Goal: Task Accomplishment & Management: Manage account settings

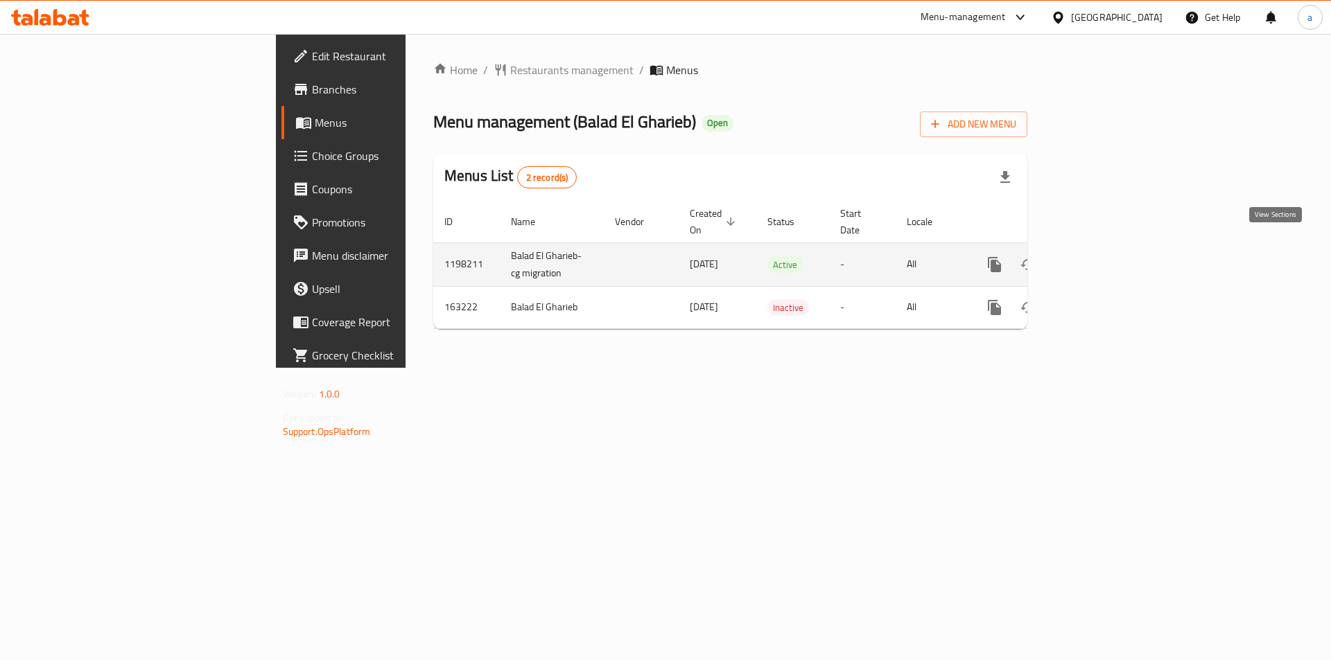
click at [1103, 256] on icon "enhanced table" at bounding box center [1094, 264] width 17 height 17
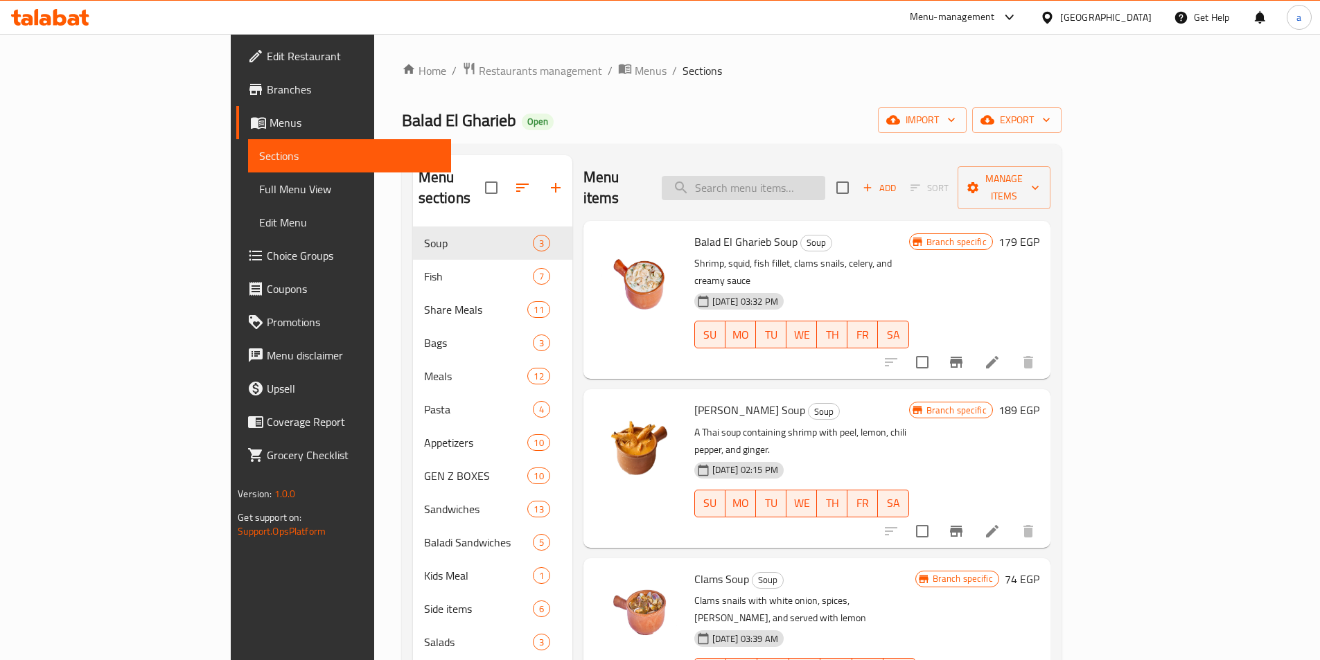
click at [825, 176] on input "search" at bounding box center [744, 188] width 164 height 24
paste input "Fajita Shrimp Sandwich"
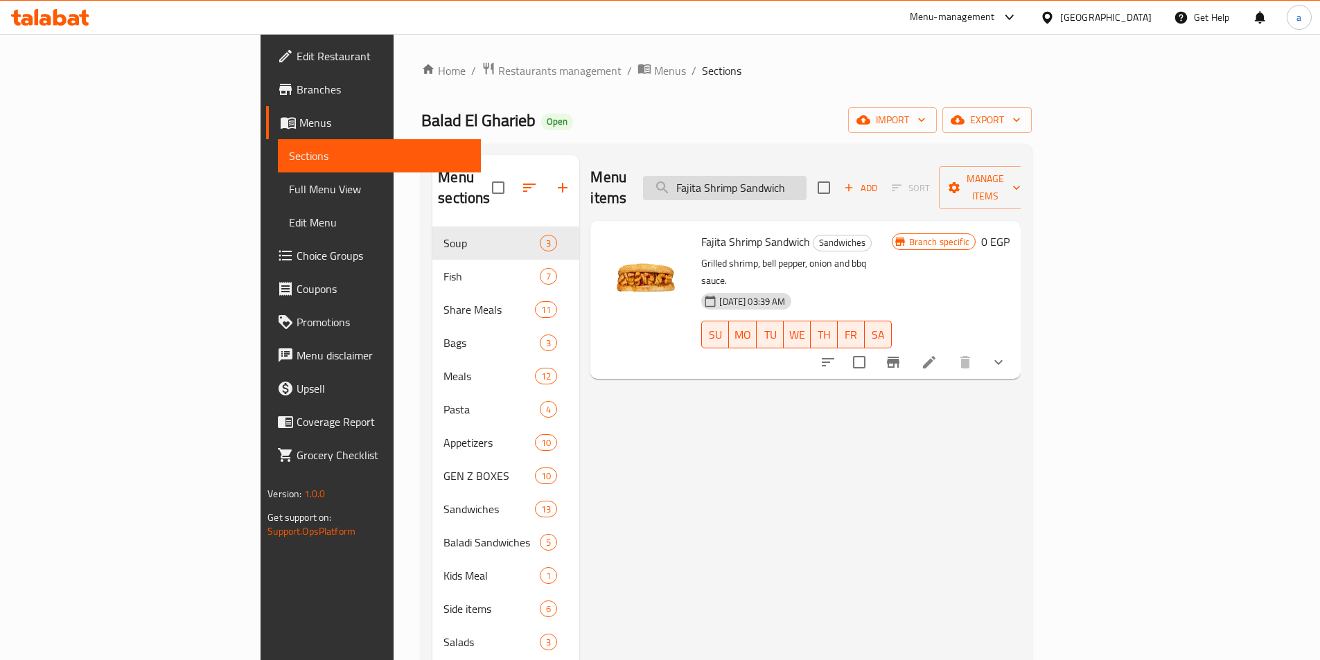
type input "Fajita Shrimp Sandwich"
click at [936, 356] on icon at bounding box center [929, 362] width 12 height 12
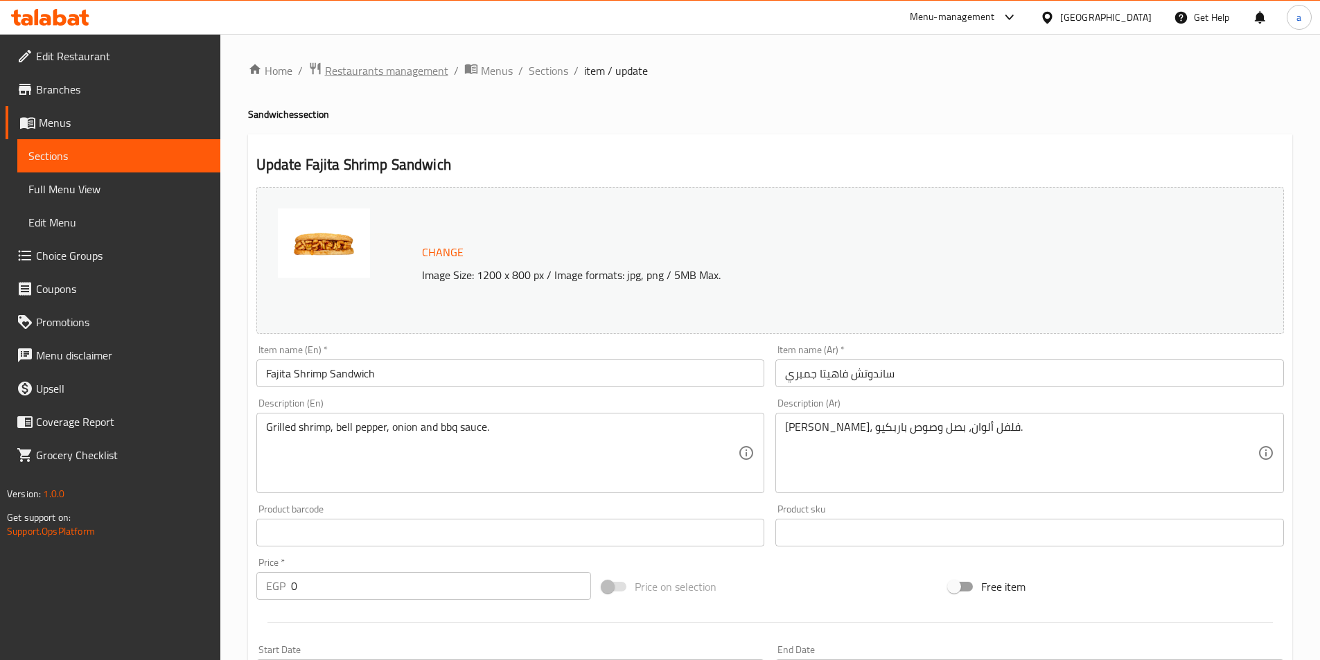
click at [376, 68] on span "Restaurants management" at bounding box center [386, 70] width 123 height 17
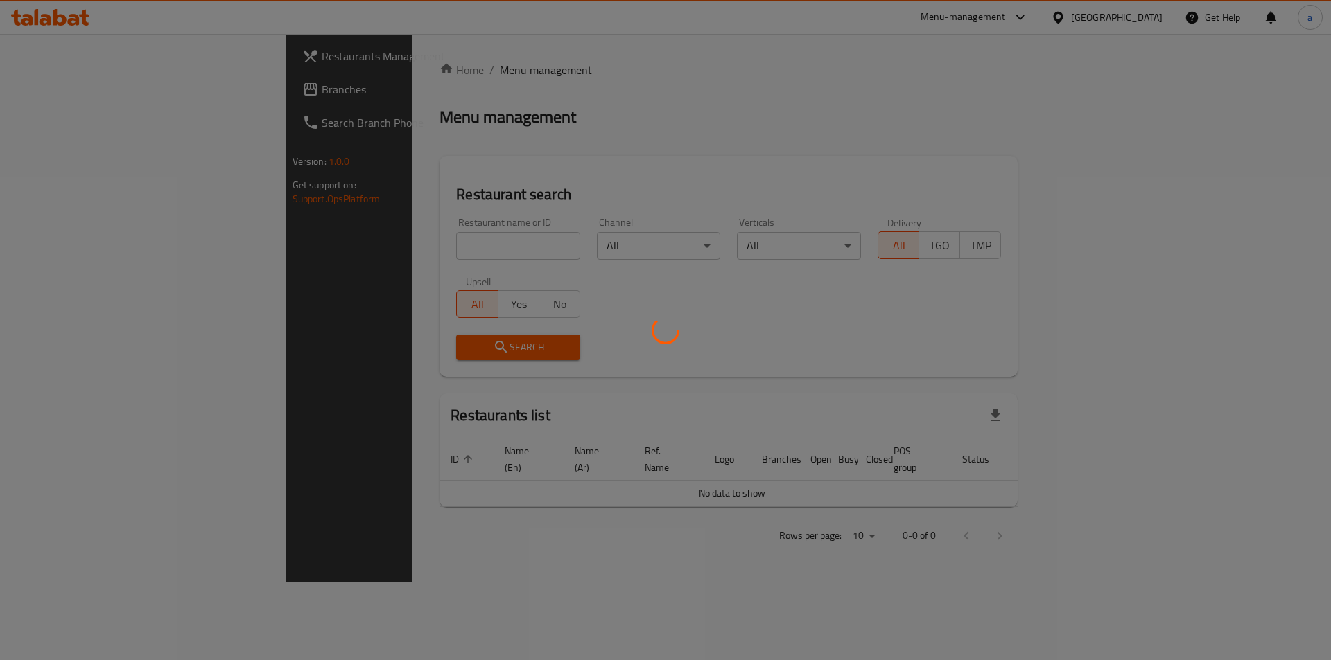
click at [125, 96] on div at bounding box center [665, 330] width 1331 height 660
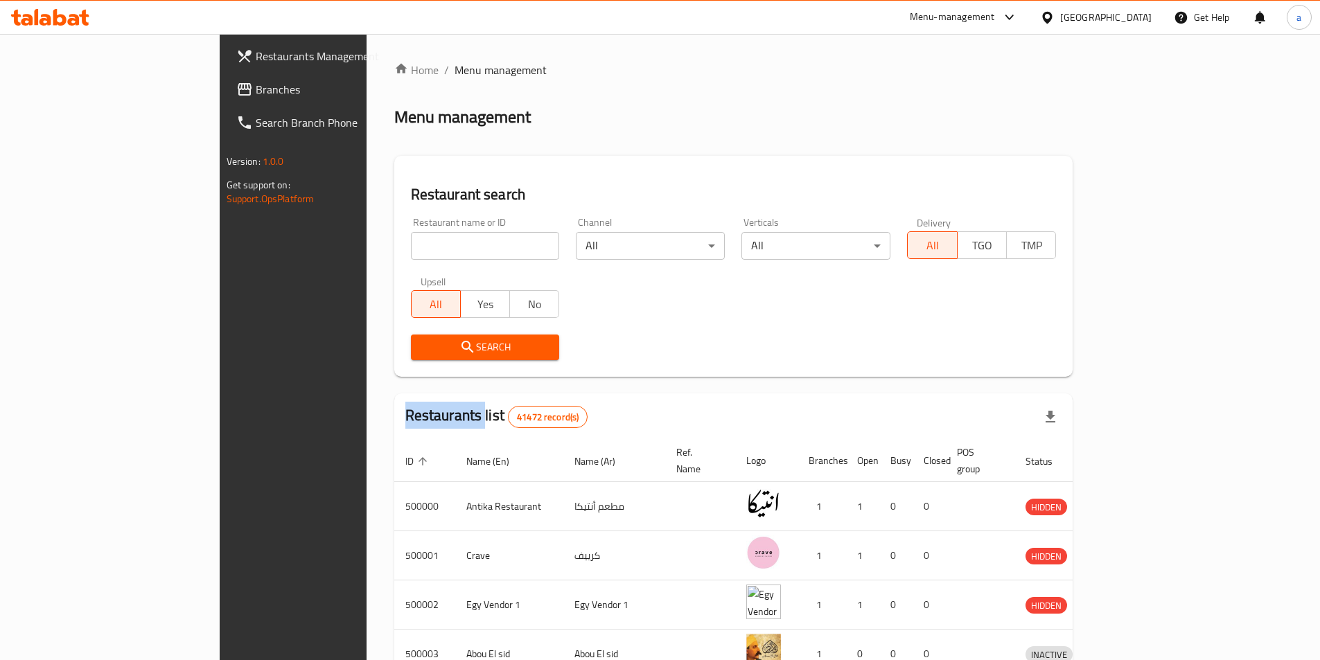
click at [125, 96] on div at bounding box center [660, 330] width 1320 height 660
click at [220, 96] on div "Restaurants Management Branches Search Branch Phone Version: 1.0.0 Get support …" at bounding box center [661, 541] width 882 height 1015
click at [256, 96] on span "Branches" at bounding box center [342, 89] width 173 height 17
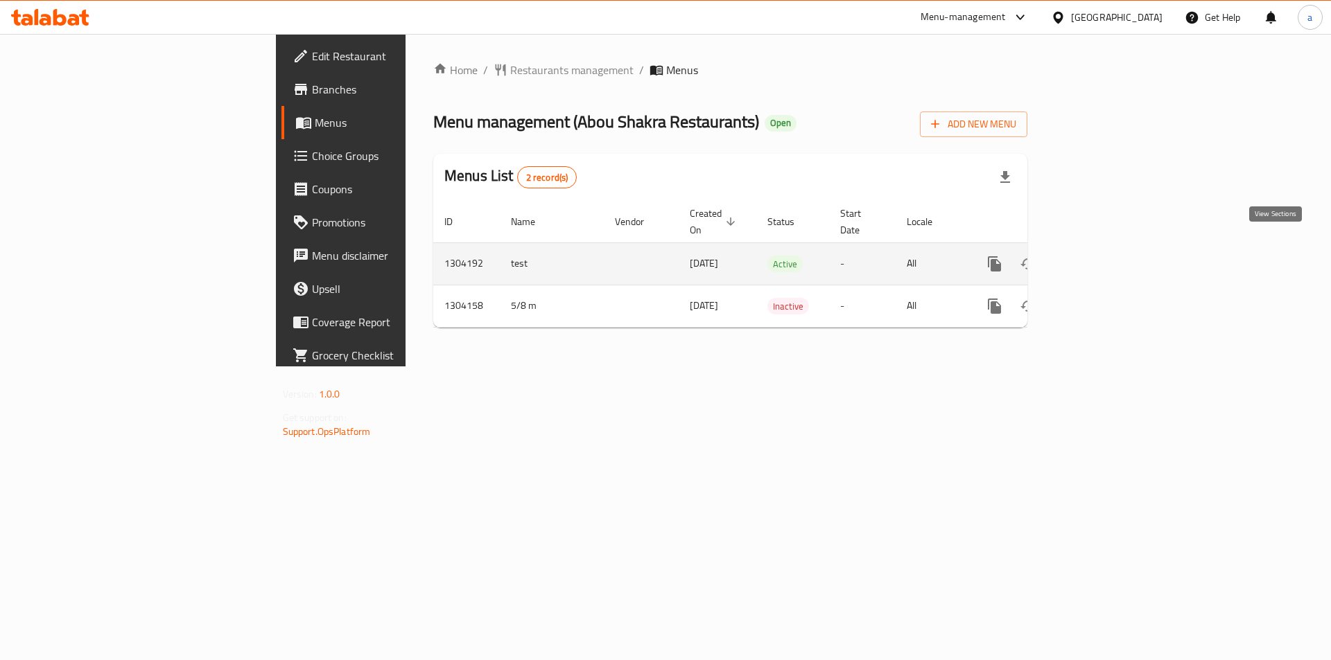
click at [1103, 256] on icon "enhanced table" at bounding box center [1094, 264] width 17 height 17
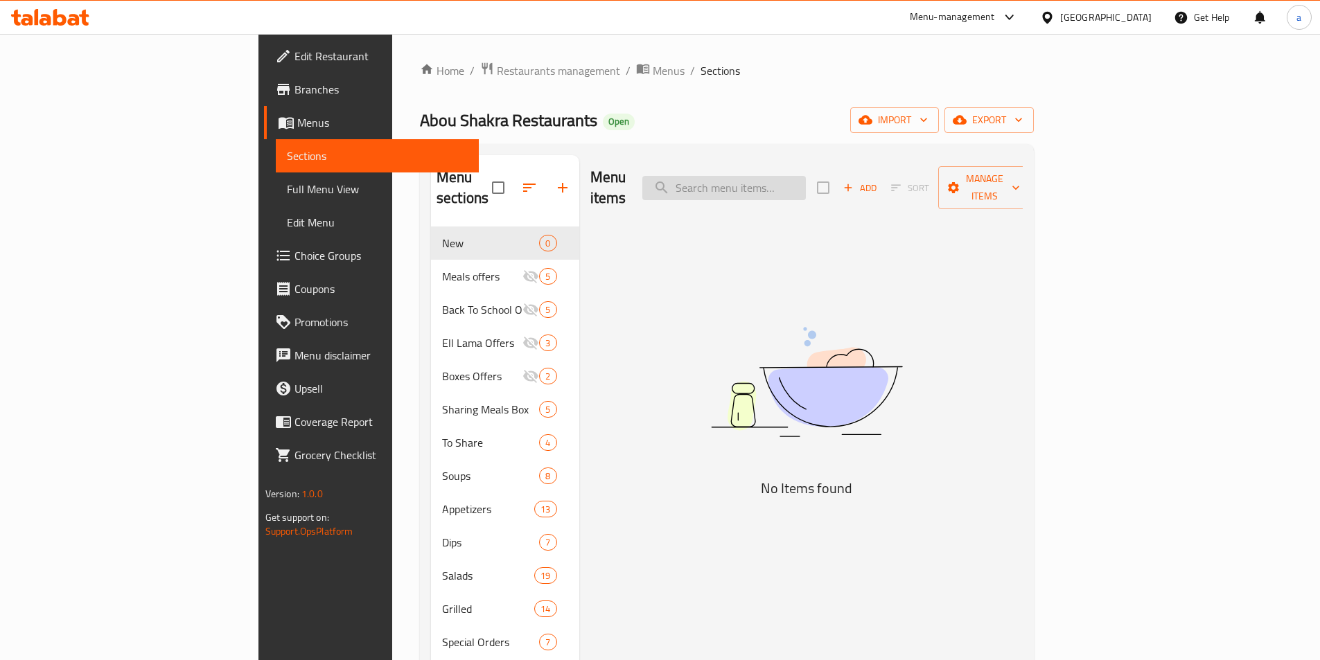
click at [794, 180] on input "search" at bounding box center [724, 188] width 164 height 24
click at [295, 256] on span "Choice Groups" at bounding box center [381, 255] width 173 height 17
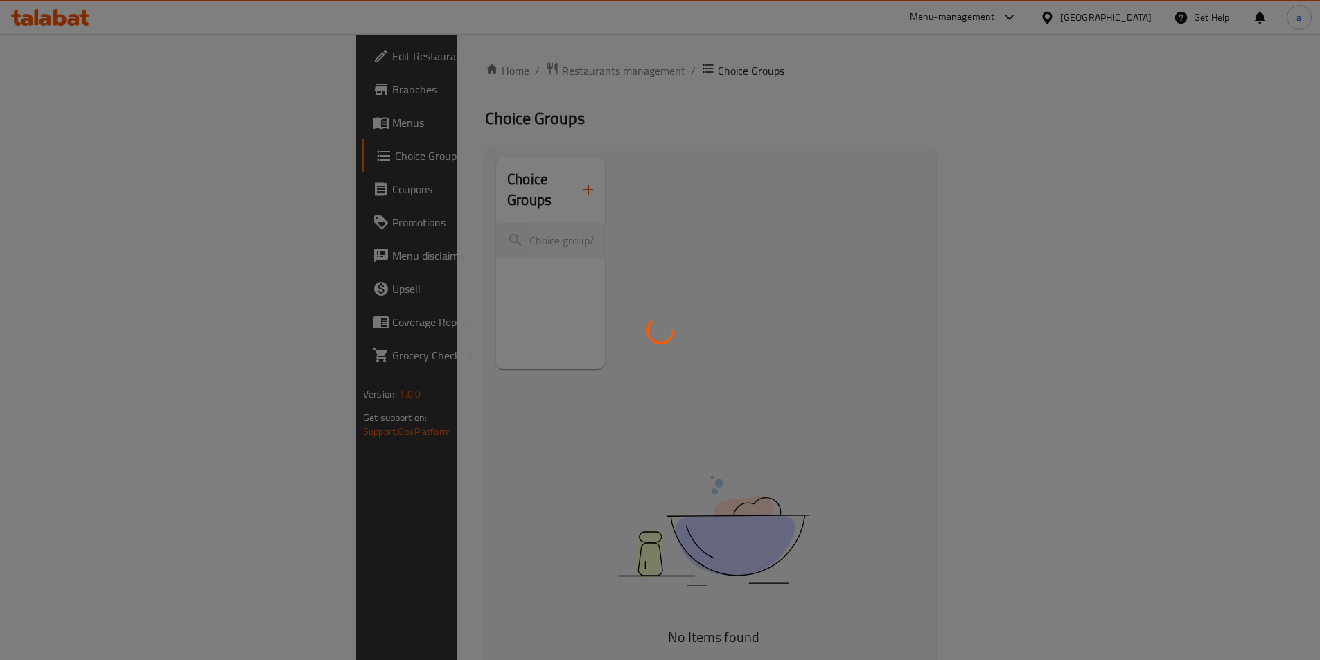
click at [354, 227] on div at bounding box center [660, 330] width 1320 height 660
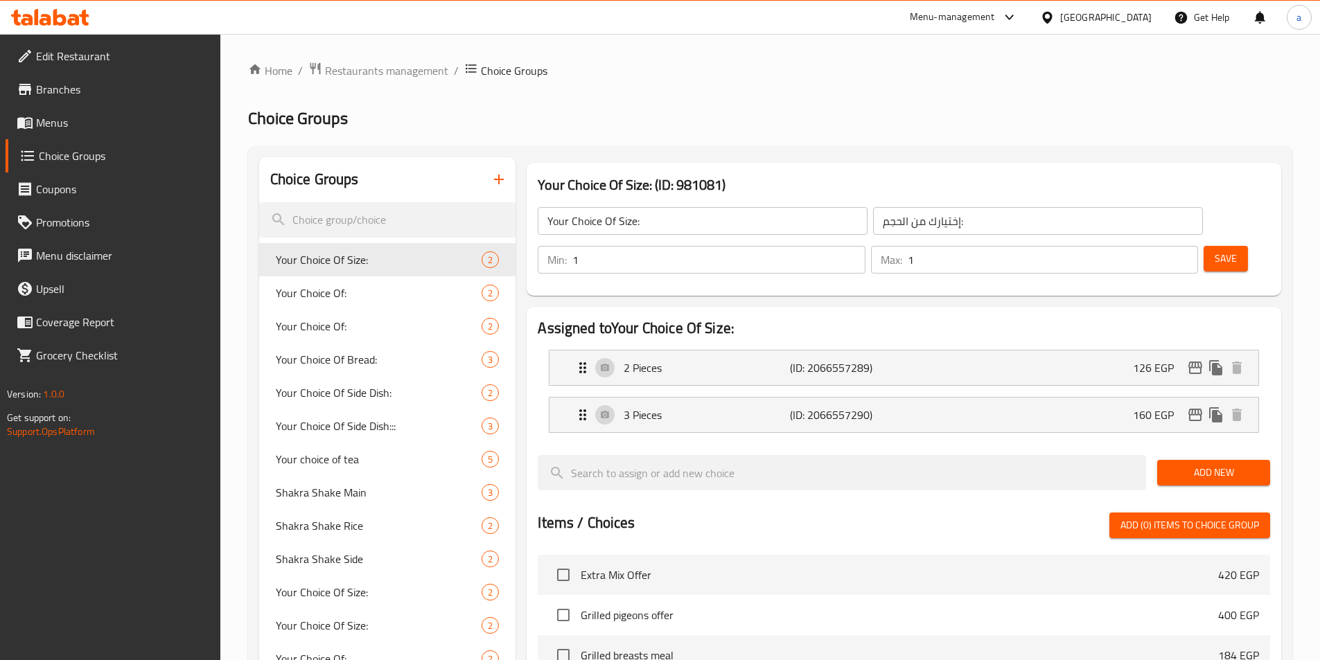
click at [349, 221] on div at bounding box center [660, 330] width 1320 height 660
click at [353, 214] on input "search" at bounding box center [387, 219] width 257 height 35
paste input "Make It Combo"
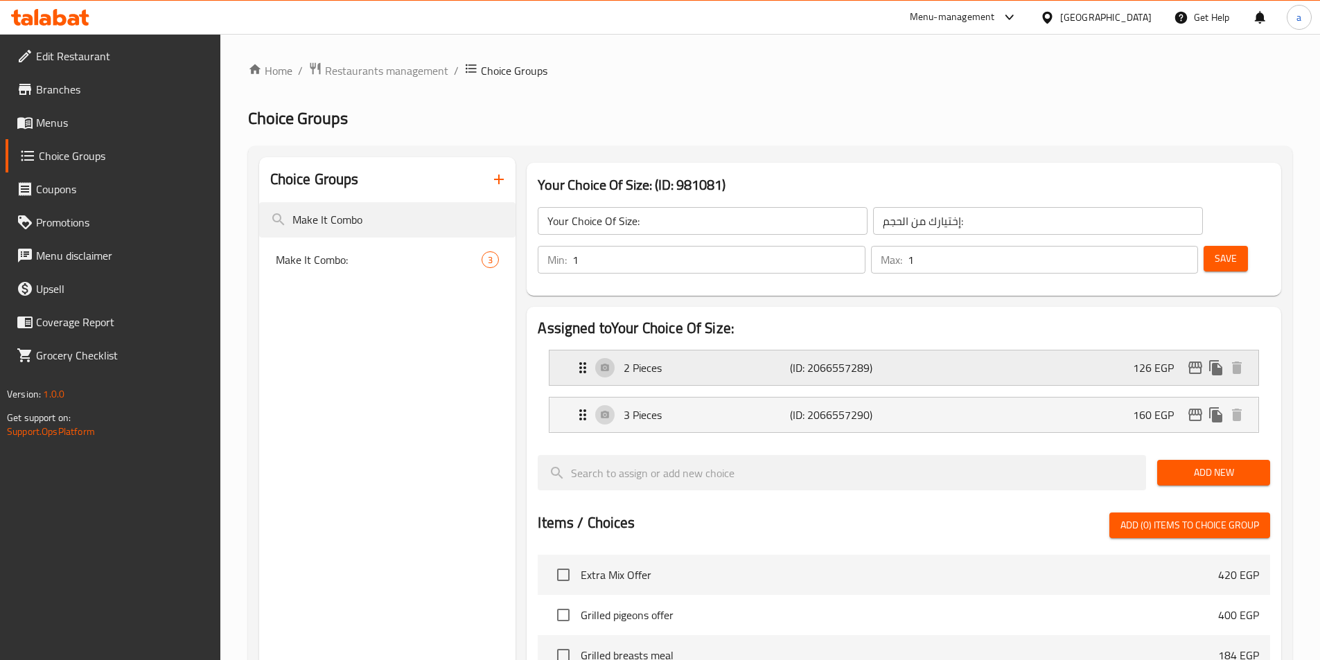
type input "Make It Combo"
click at [385, 269] on div "Make It Combo: 3" at bounding box center [387, 259] width 257 height 33
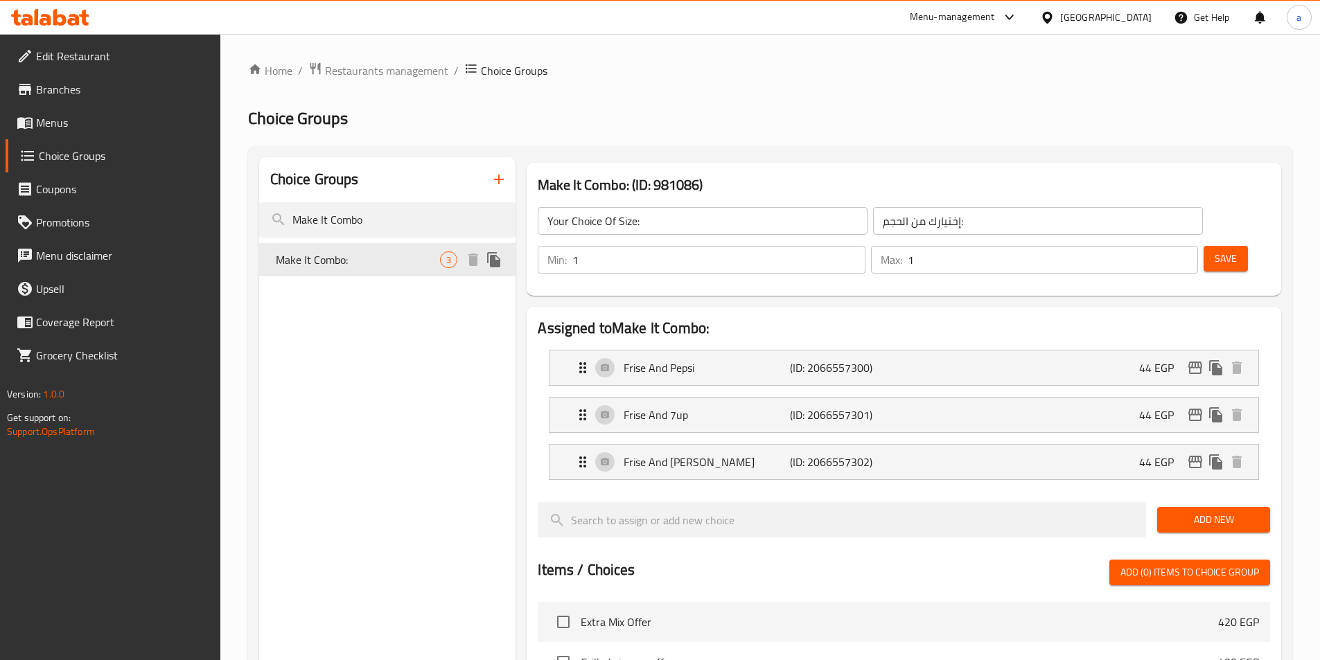
type input "Make It Combo:"
type input "اجعلها كومبو:"
type input "0"
click at [405, 62] on span "Restaurants management" at bounding box center [386, 70] width 123 height 17
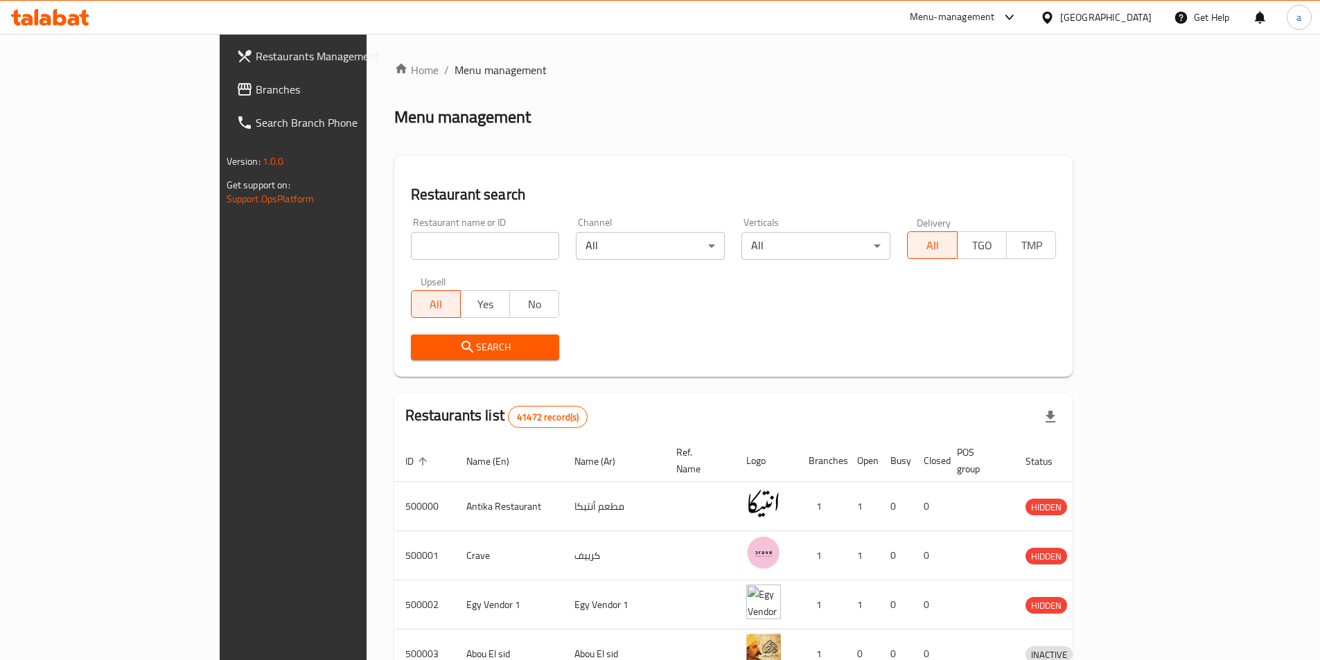
click at [103, 94] on div at bounding box center [660, 330] width 1320 height 660
click at [220, 94] on div "Restaurants Management Branches Search Branch Phone Version: 1.0.0 Get support …" at bounding box center [661, 541] width 882 height 1015
click at [256, 94] on span "Branches" at bounding box center [342, 89] width 173 height 17
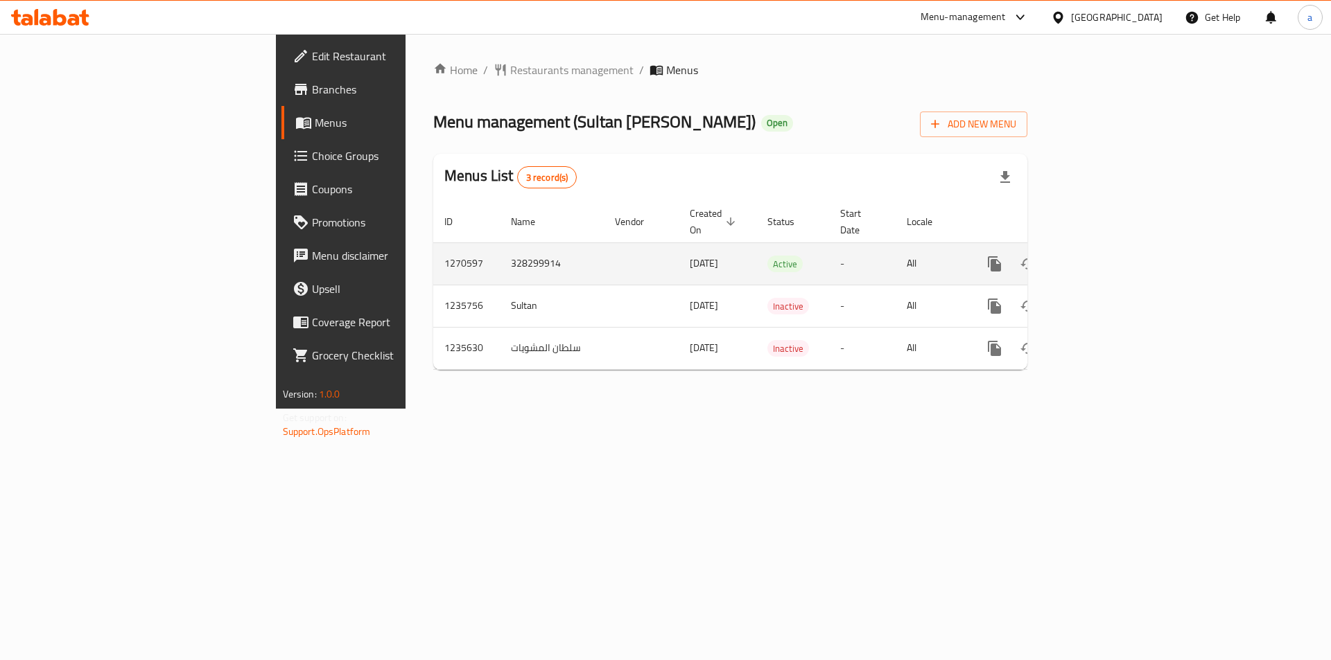
click at [1103, 256] on icon "enhanced table" at bounding box center [1094, 264] width 17 height 17
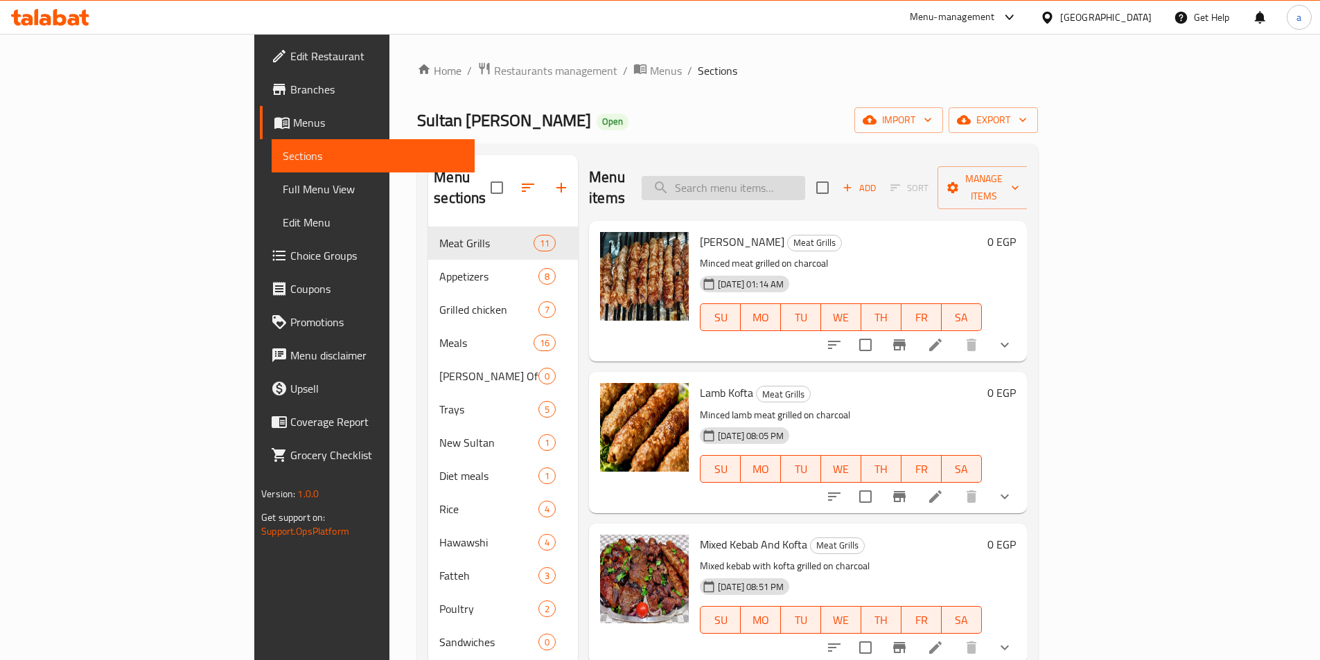
click at [805, 176] on input "search" at bounding box center [724, 188] width 164 height 24
paste input "[PERSON_NAME]"
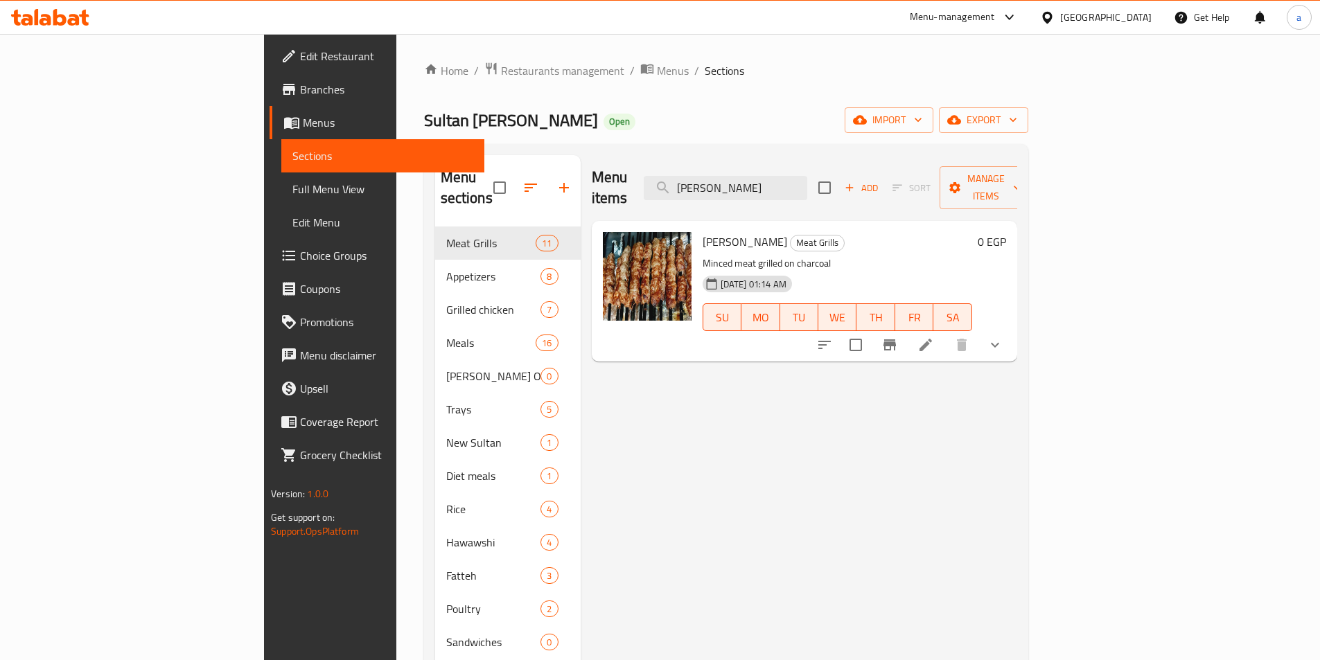
type input "[PERSON_NAME]"
click at [1012, 329] on button "show more" at bounding box center [995, 345] width 33 height 33
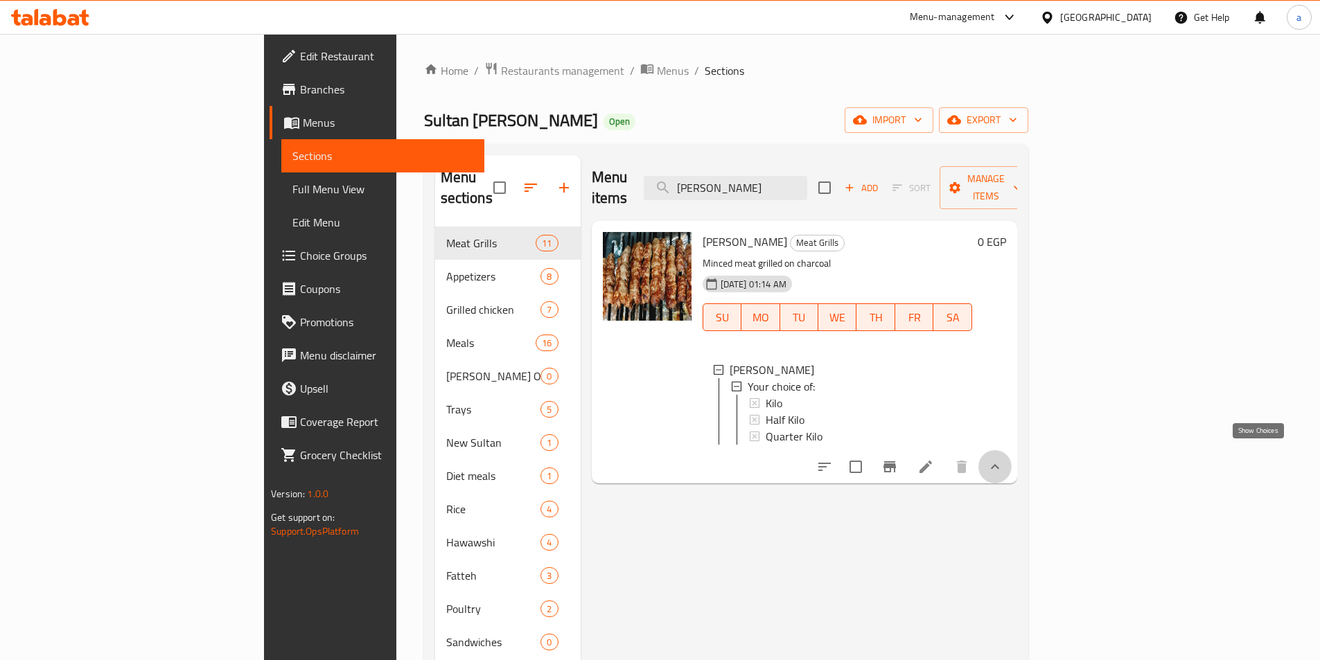
click at [1004, 462] on icon "show more" at bounding box center [995, 467] width 17 height 17
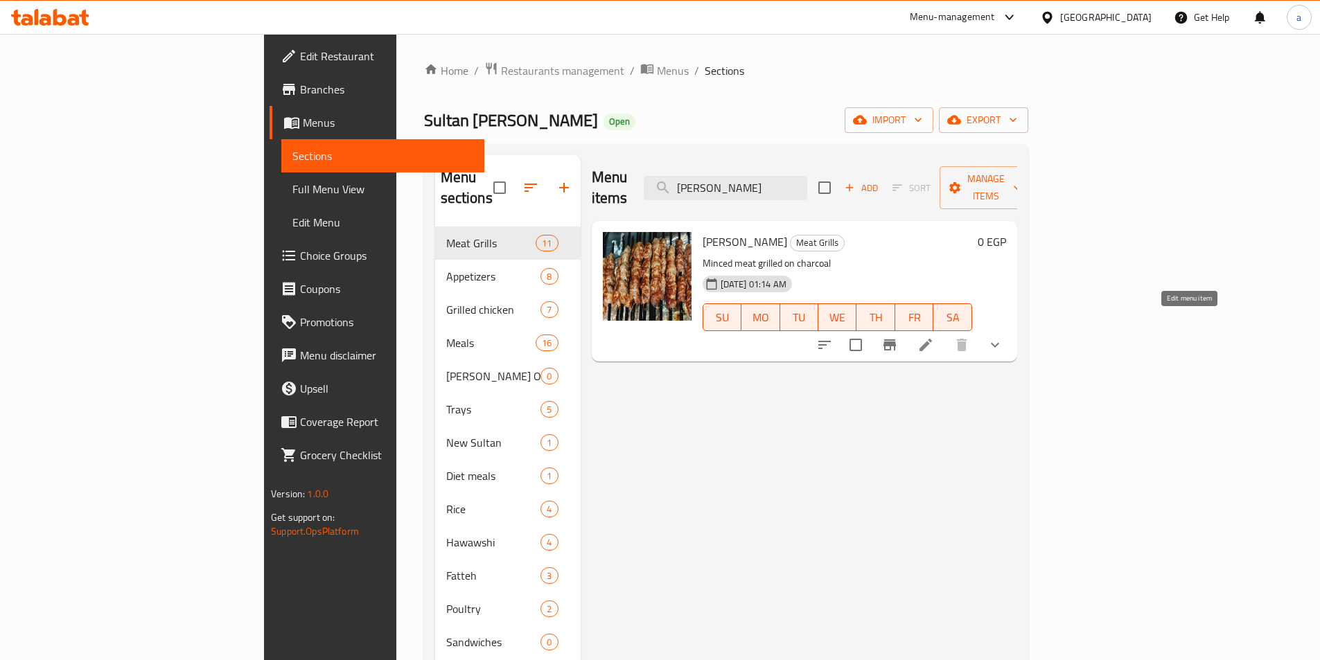
click at [934, 337] on icon at bounding box center [926, 345] width 17 height 17
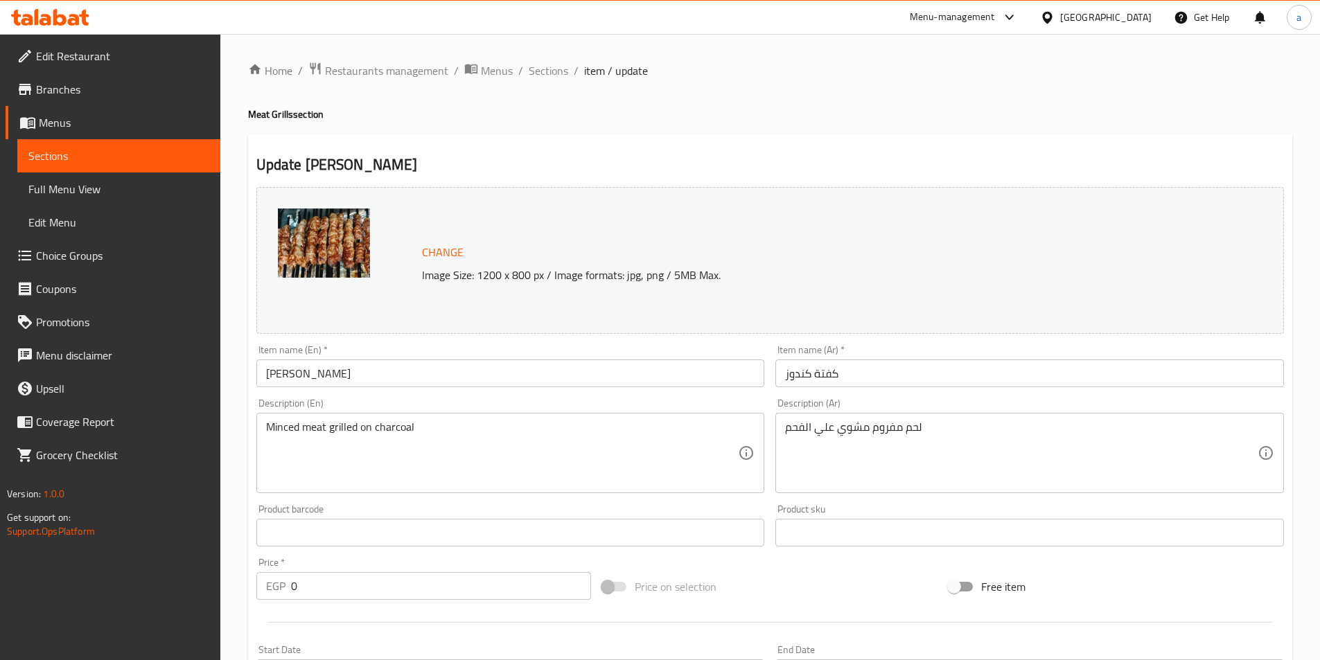
click at [152, 166] on link "Sections" at bounding box center [118, 155] width 203 height 33
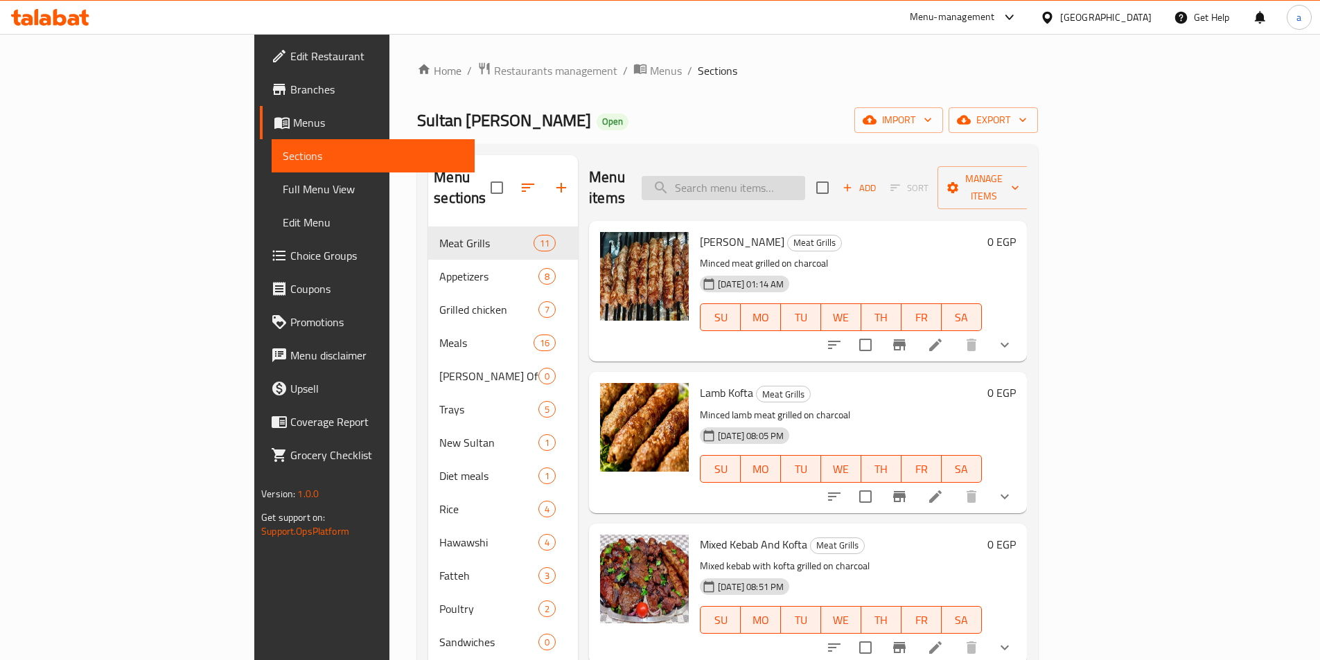
click at [805, 183] on input "search" at bounding box center [724, 188] width 164 height 24
paste input "Tarb"
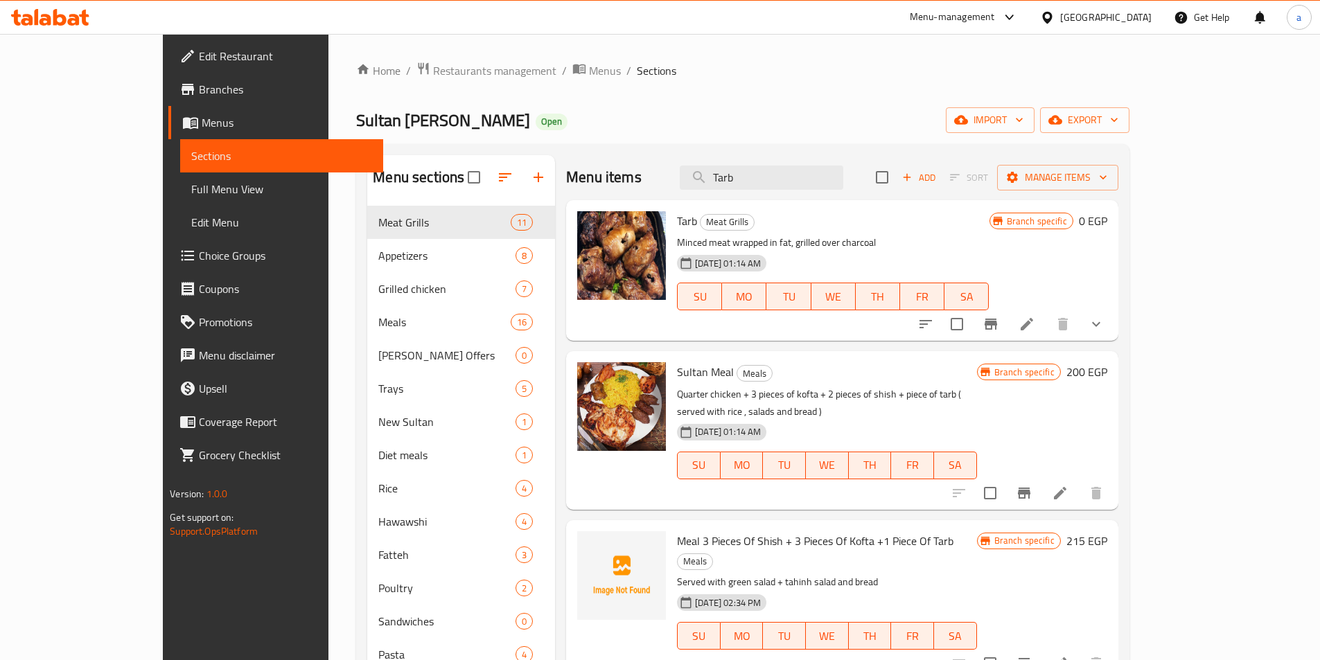
type input "Tarb"
click at [1035, 331] on icon at bounding box center [1027, 324] width 17 height 17
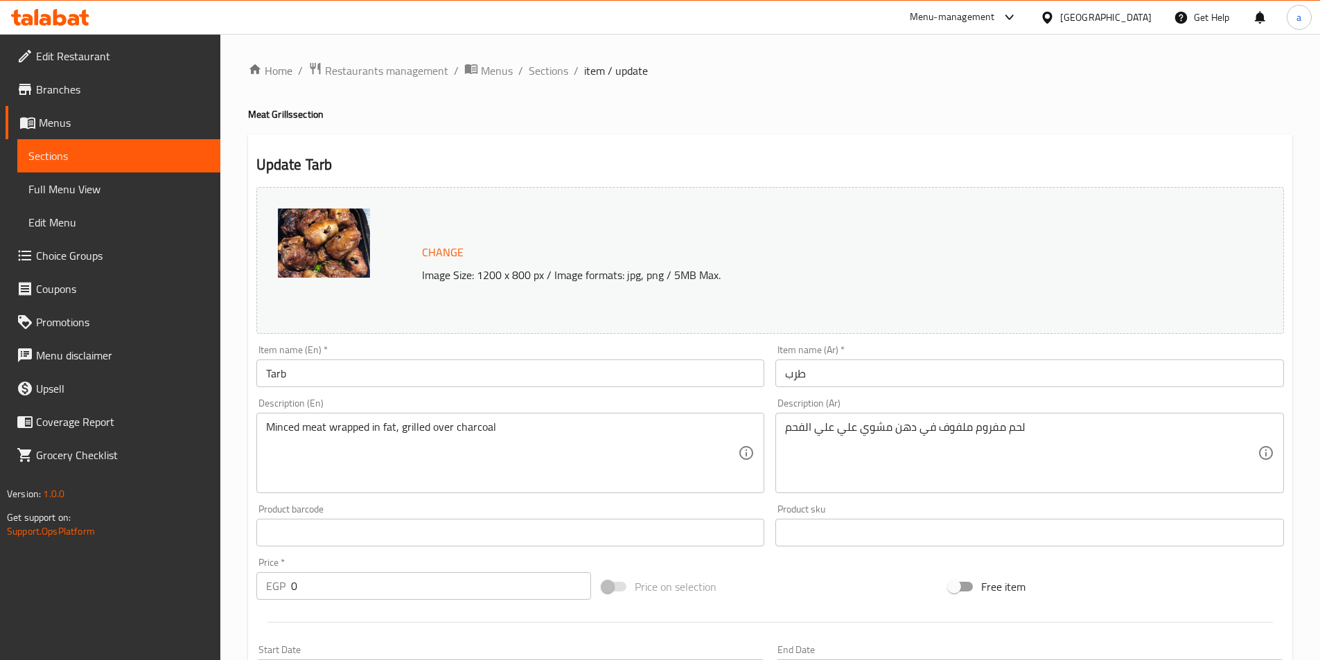
click at [174, 146] on link "Sections" at bounding box center [118, 155] width 203 height 33
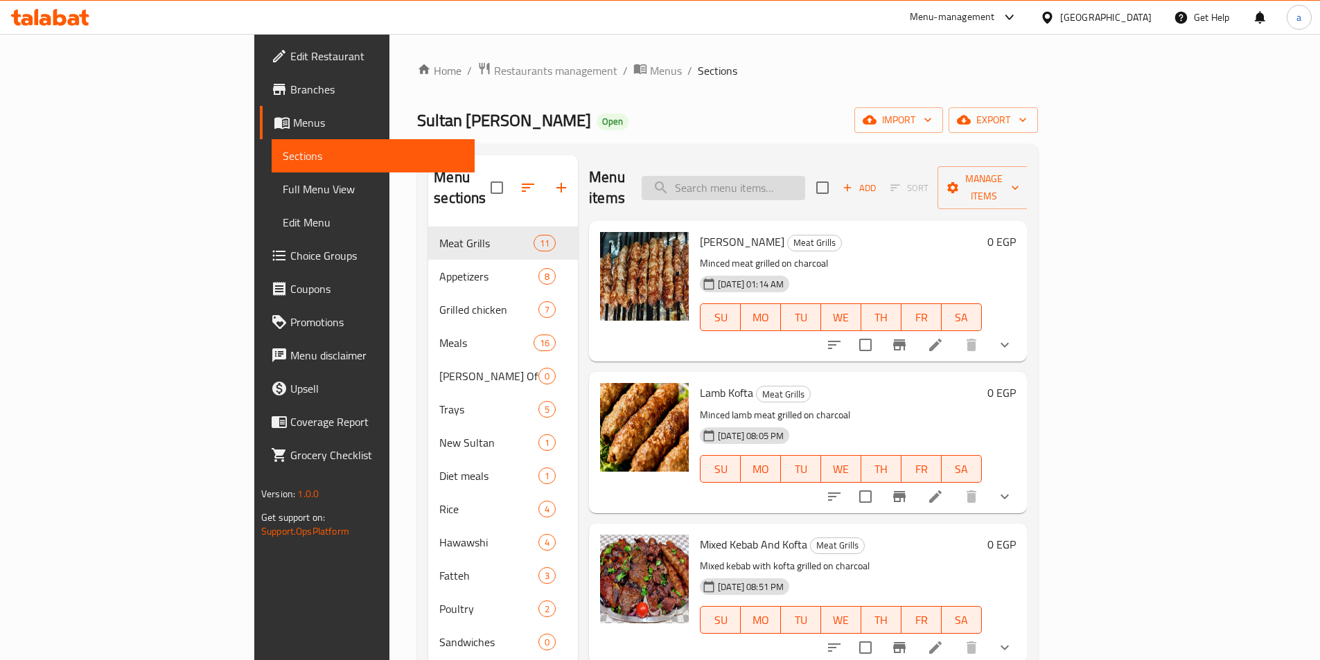
click at [773, 181] on input "search" at bounding box center [724, 188] width 164 height 24
paste input "Lamb Ribs"
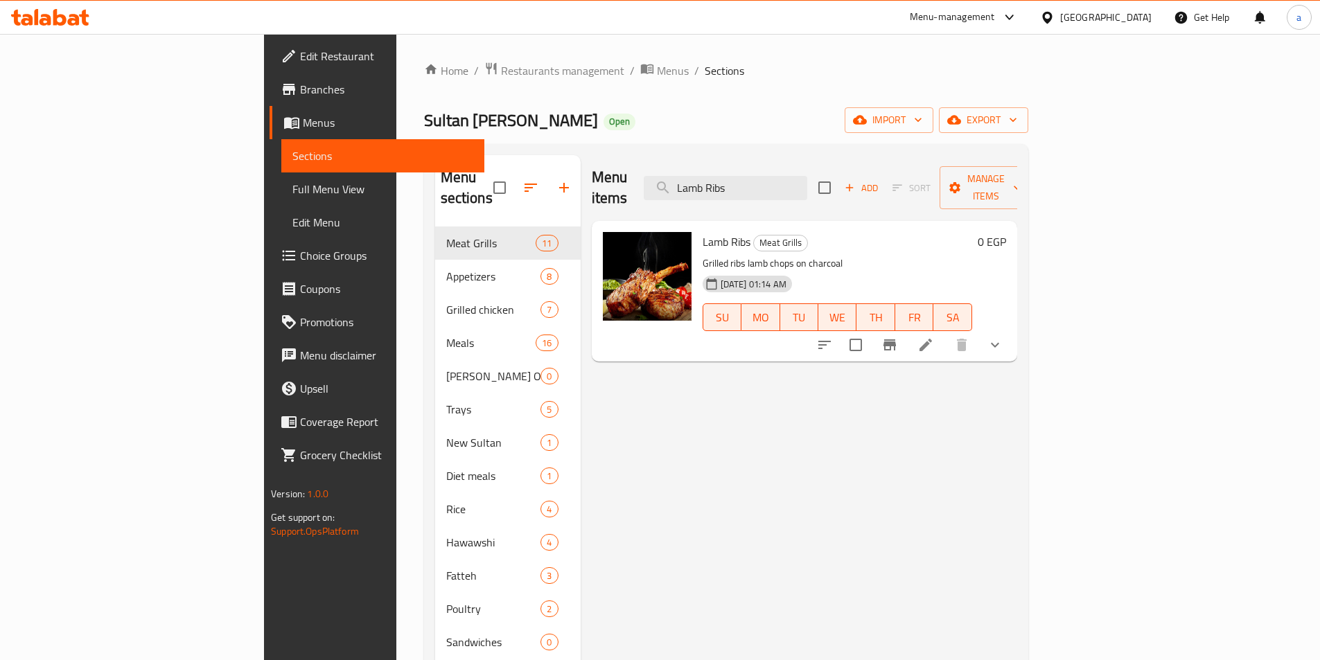
type input "Lamb Ribs"
click at [934, 337] on icon at bounding box center [926, 345] width 17 height 17
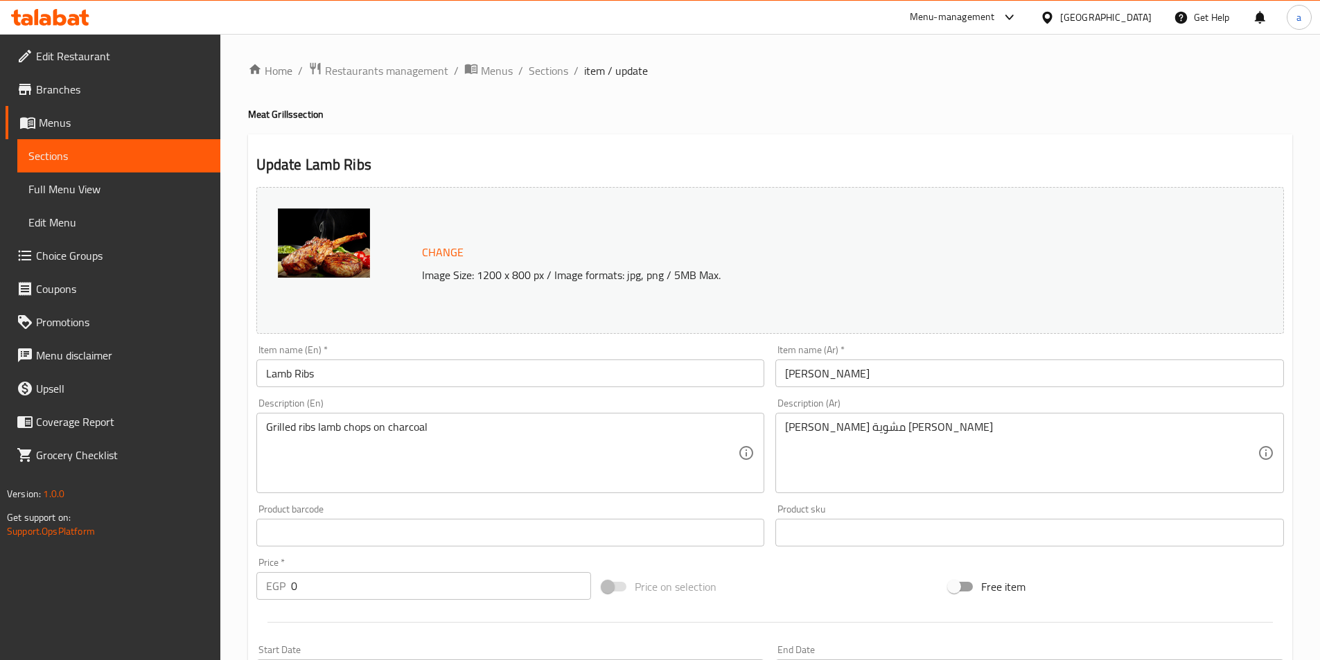
click at [132, 150] on span "Sections" at bounding box center [118, 156] width 181 height 17
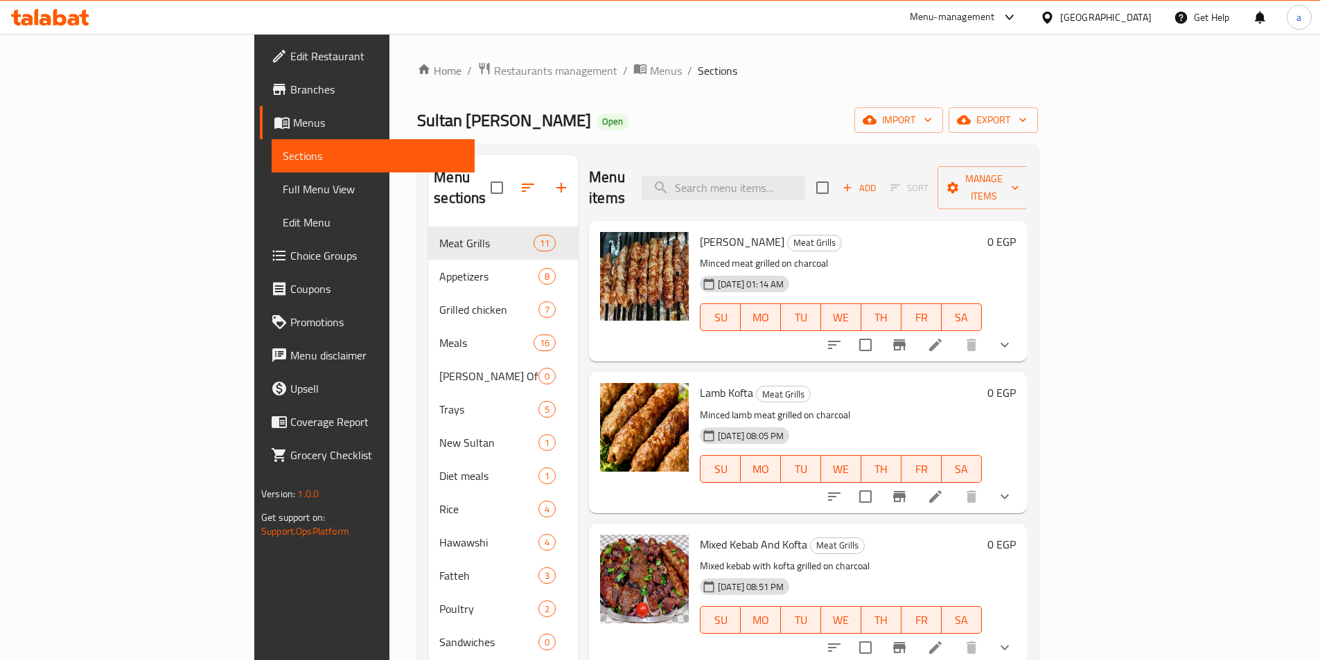
click at [839, 157] on div "Menu items Add Sort Manage items" at bounding box center [808, 188] width 438 height 66
click at [805, 176] on input "search" at bounding box center [724, 188] width 164 height 24
paste input "Kanduz Steak"
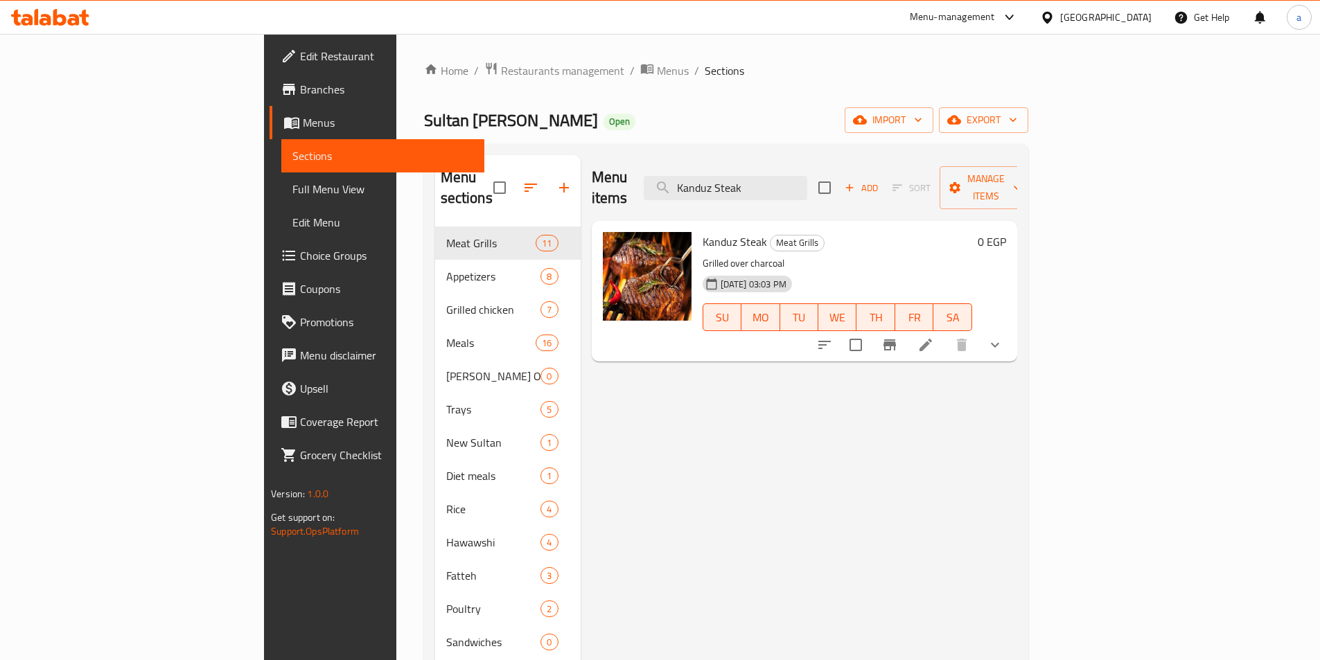
type input "Kanduz Steak"
click at [934, 337] on icon at bounding box center [926, 345] width 17 height 17
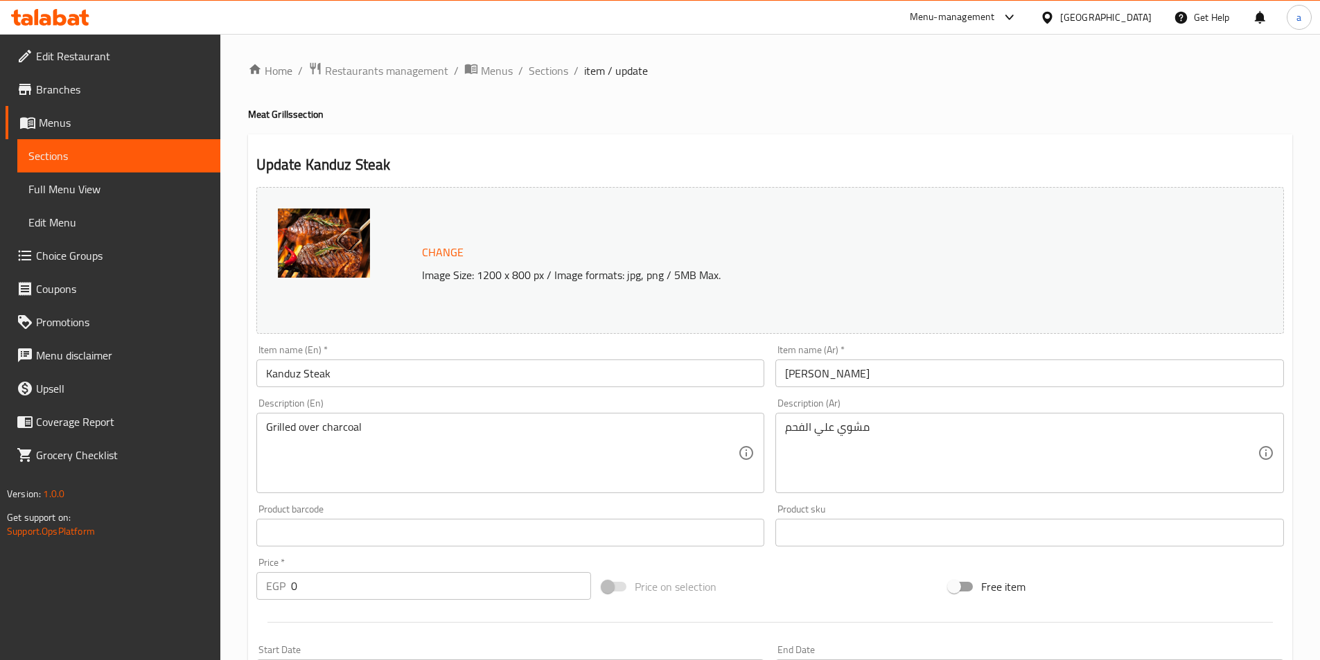
click at [134, 151] on span "Sections" at bounding box center [118, 156] width 181 height 17
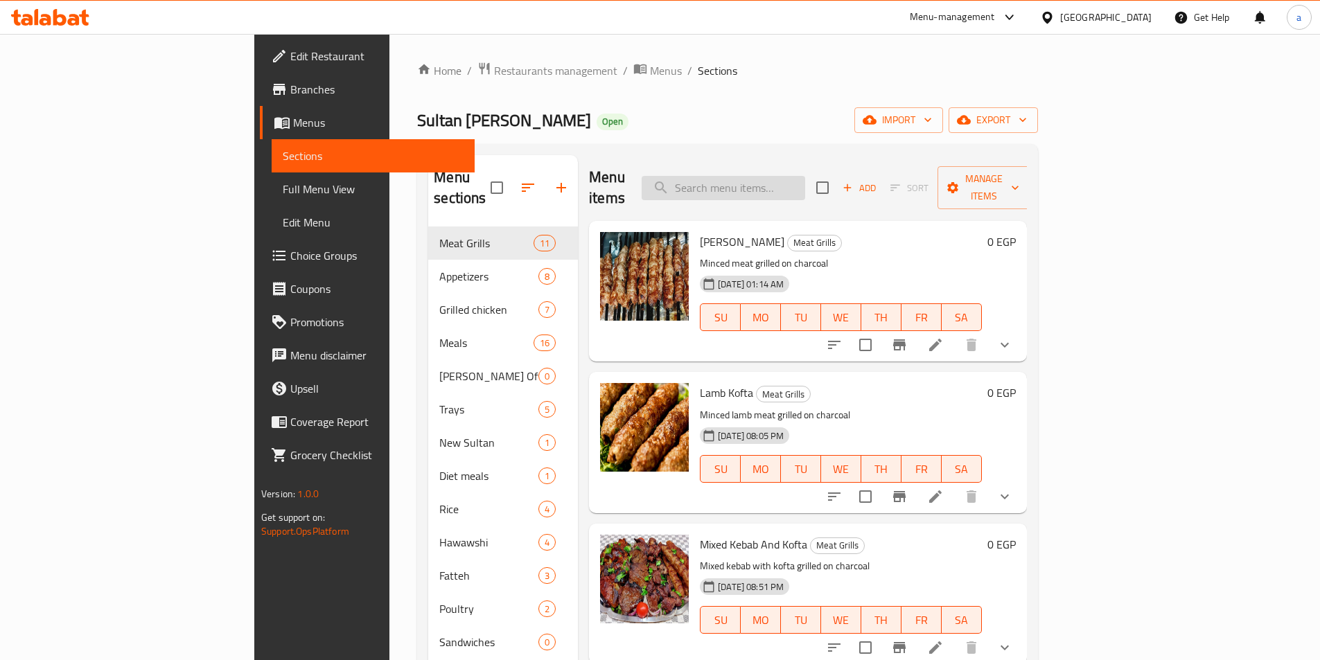
click at [799, 176] on input "search" at bounding box center [724, 188] width 164 height 24
paste input "Lamb Kofta"
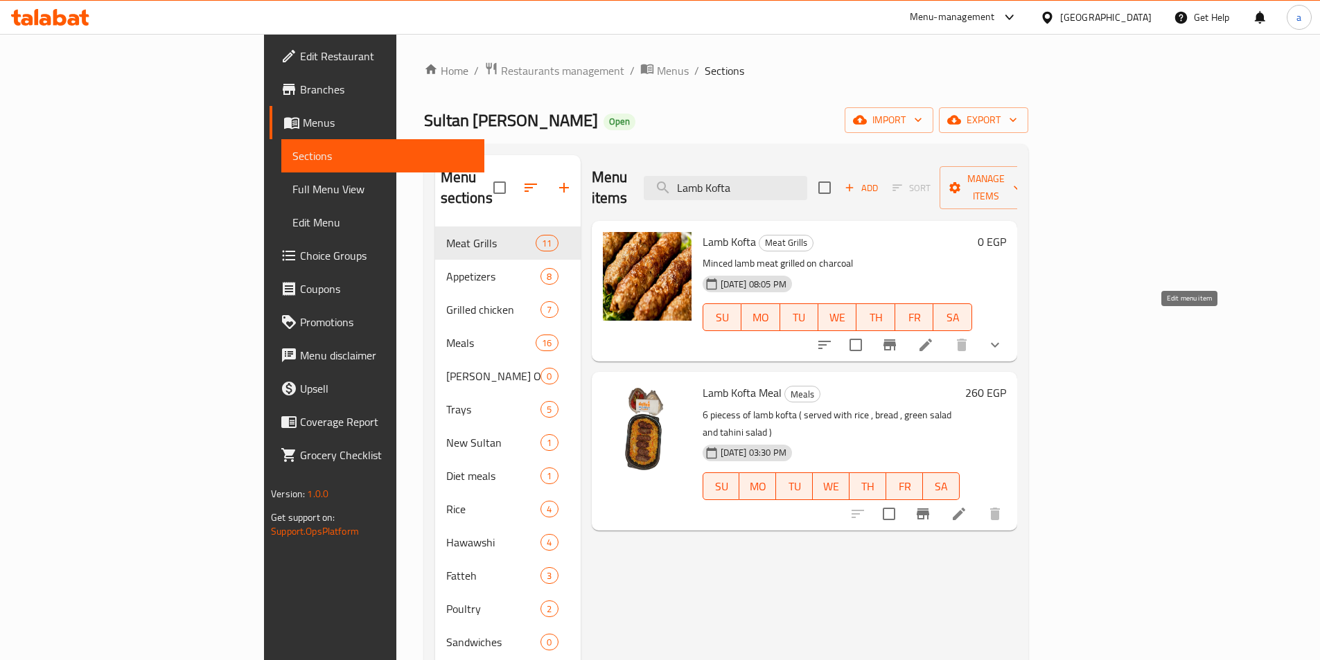
type input "Lamb Kofta"
click at [934, 337] on icon at bounding box center [926, 345] width 17 height 17
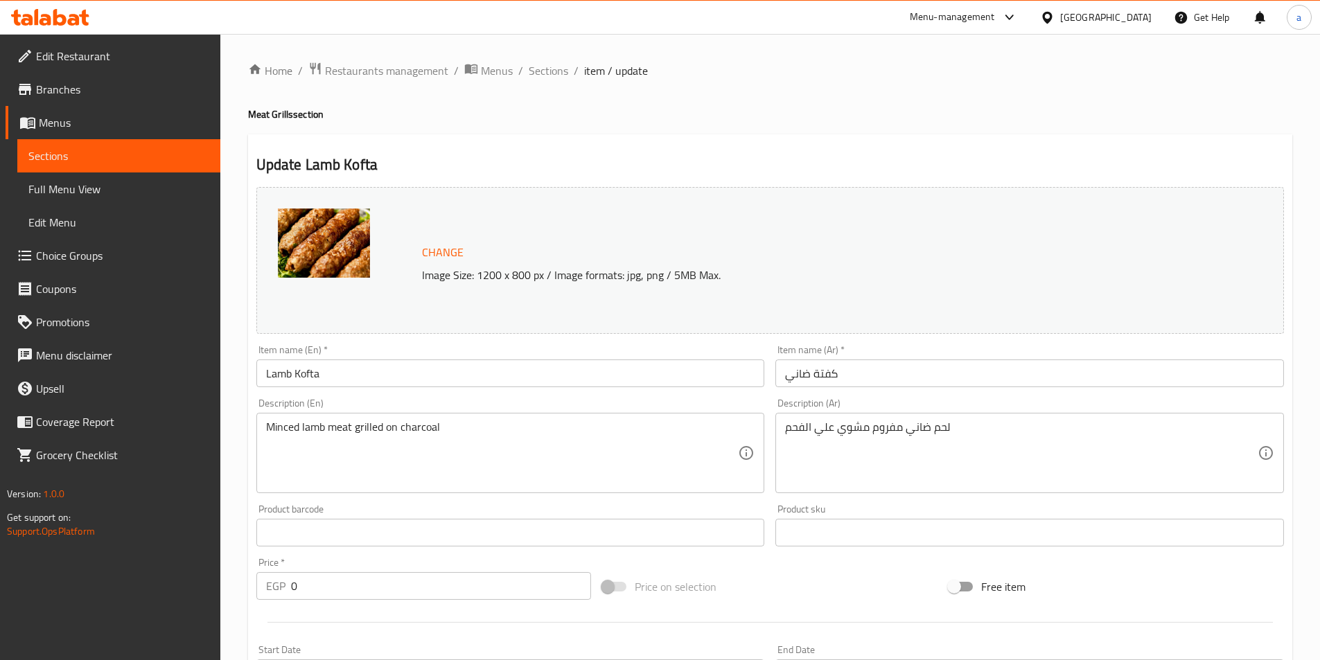
drag, startPoint x: 161, startPoint y: 152, endPoint x: 175, endPoint y: 160, distance: 15.2
click at [161, 152] on span "Sections" at bounding box center [118, 156] width 181 height 17
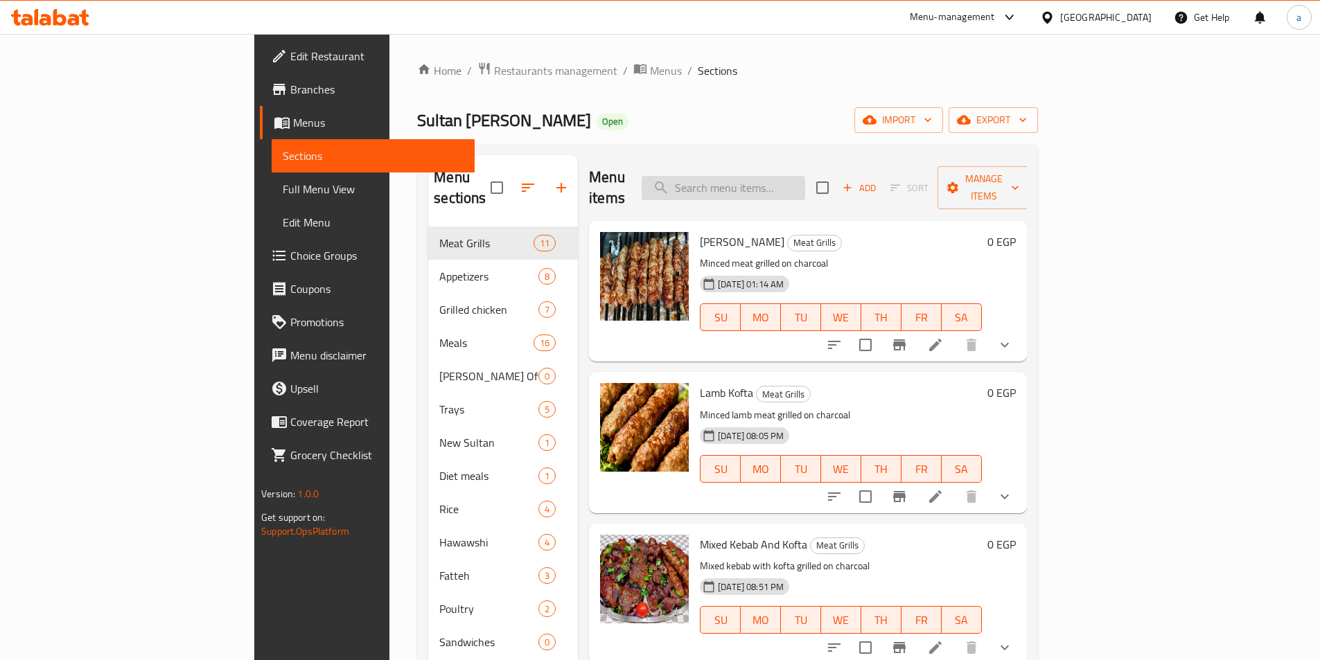
click at [771, 181] on input "search" at bounding box center [724, 188] width 164 height 24
click at [771, 182] on input "search" at bounding box center [724, 188] width 164 height 24
paste input "Mixed Kebab And Kofta"
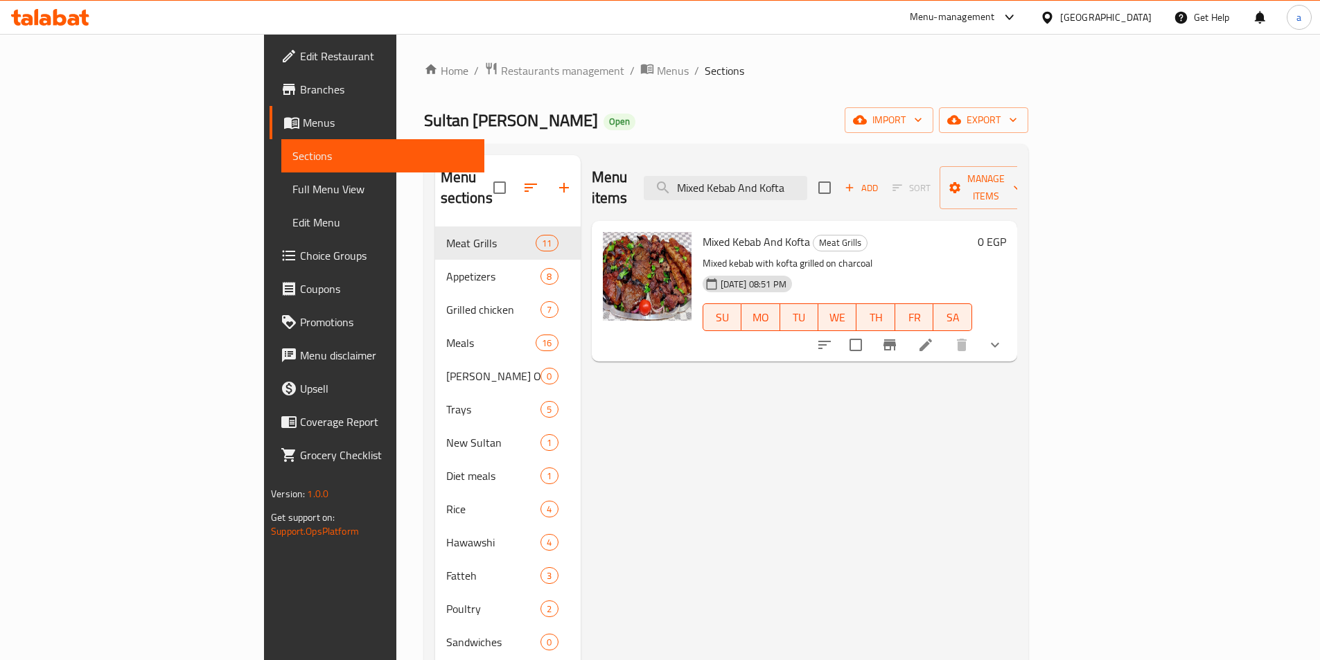
type input "Mixed Kebab And Kofta"
click at [932, 339] on icon at bounding box center [926, 345] width 12 height 12
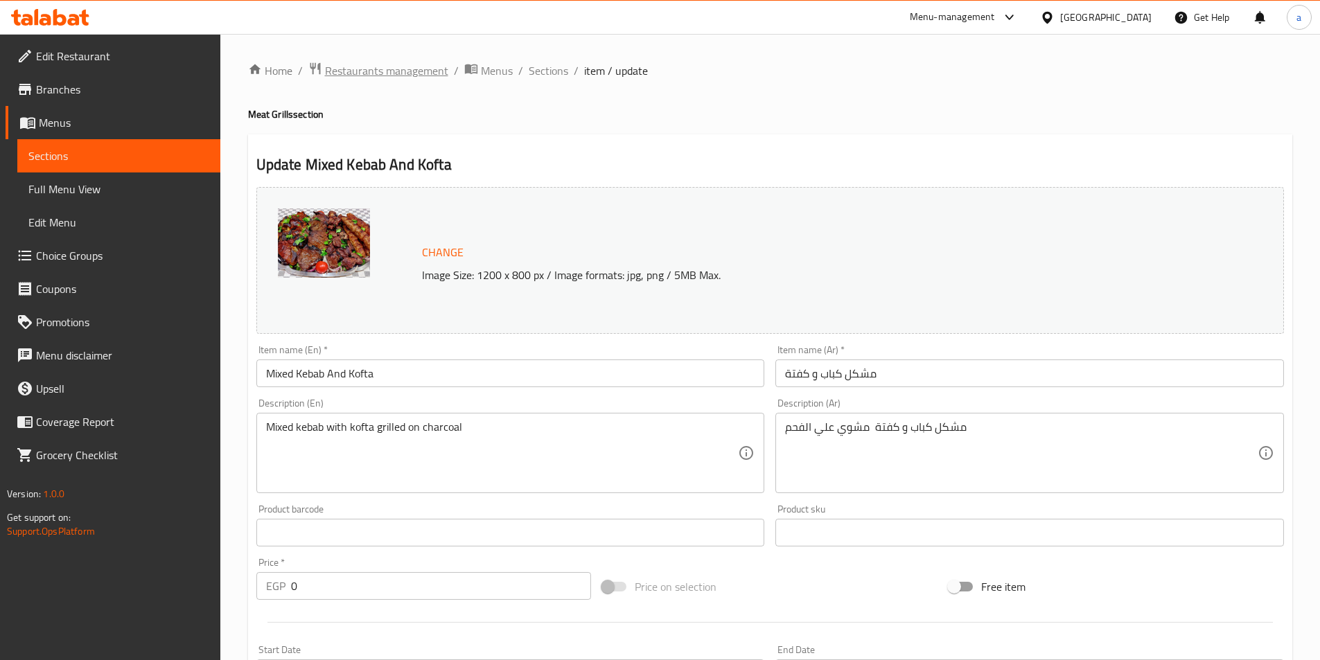
click at [376, 67] on span "Restaurants management" at bounding box center [386, 70] width 123 height 17
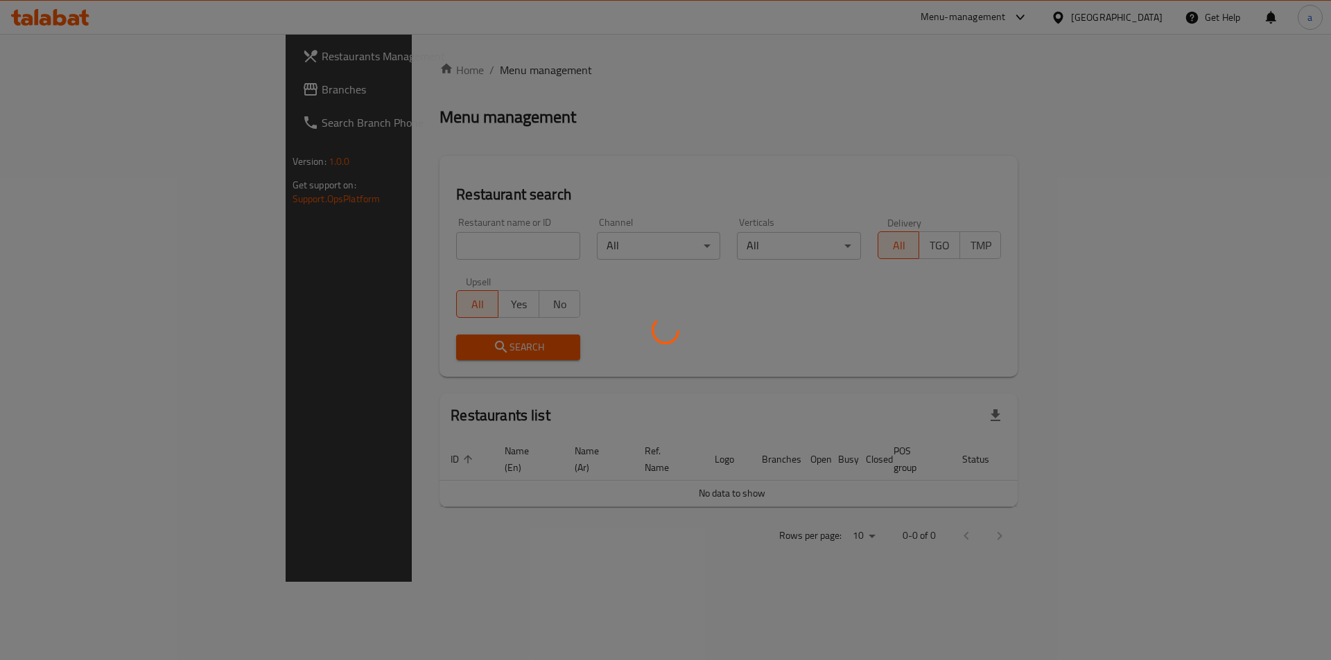
click at [127, 96] on div at bounding box center [665, 330] width 1331 height 660
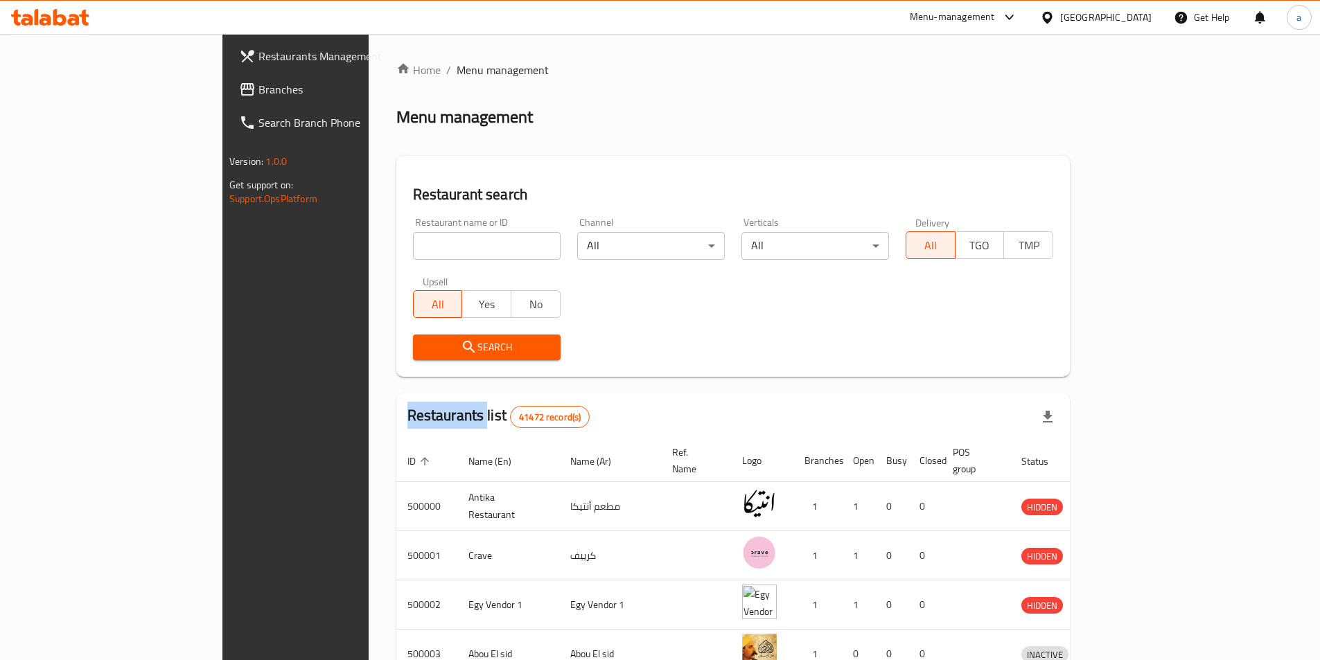
click at [127, 96] on div at bounding box center [660, 330] width 1320 height 660
click at [259, 96] on span "Branches" at bounding box center [345, 89] width 173 height 17
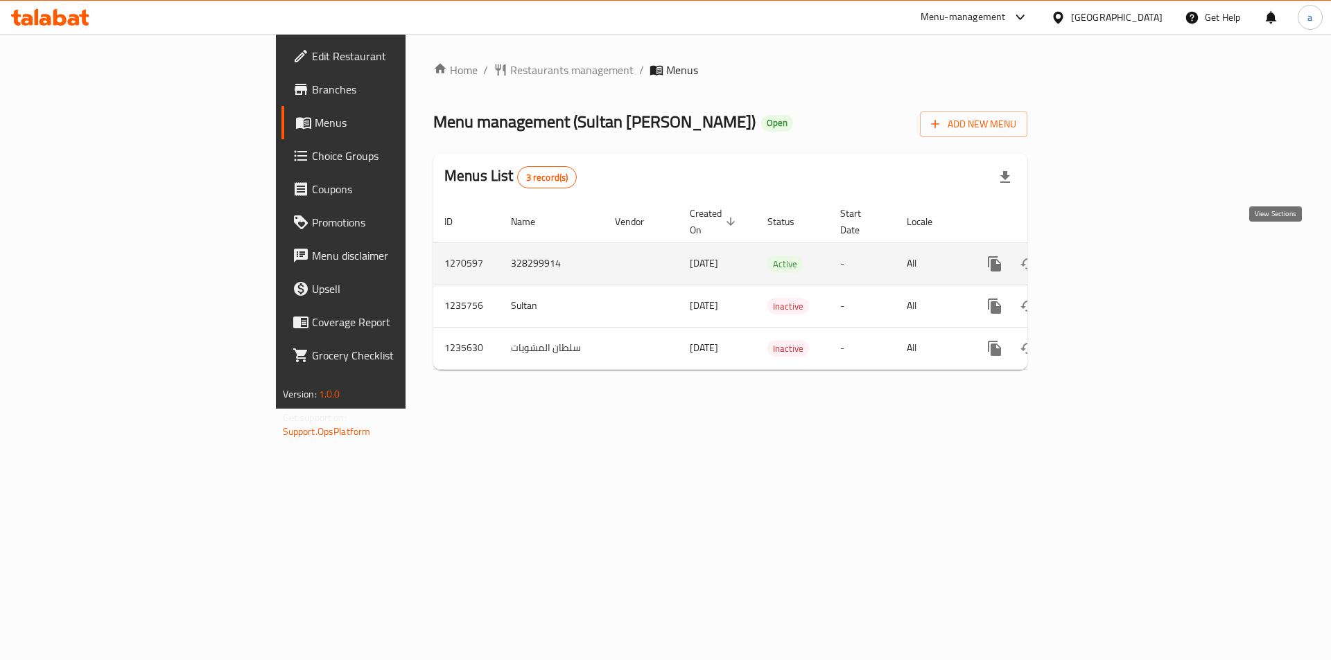
click at [1103, 256] on icon "enhanced table" at bounding box center [1094, 264] width 17 height 17
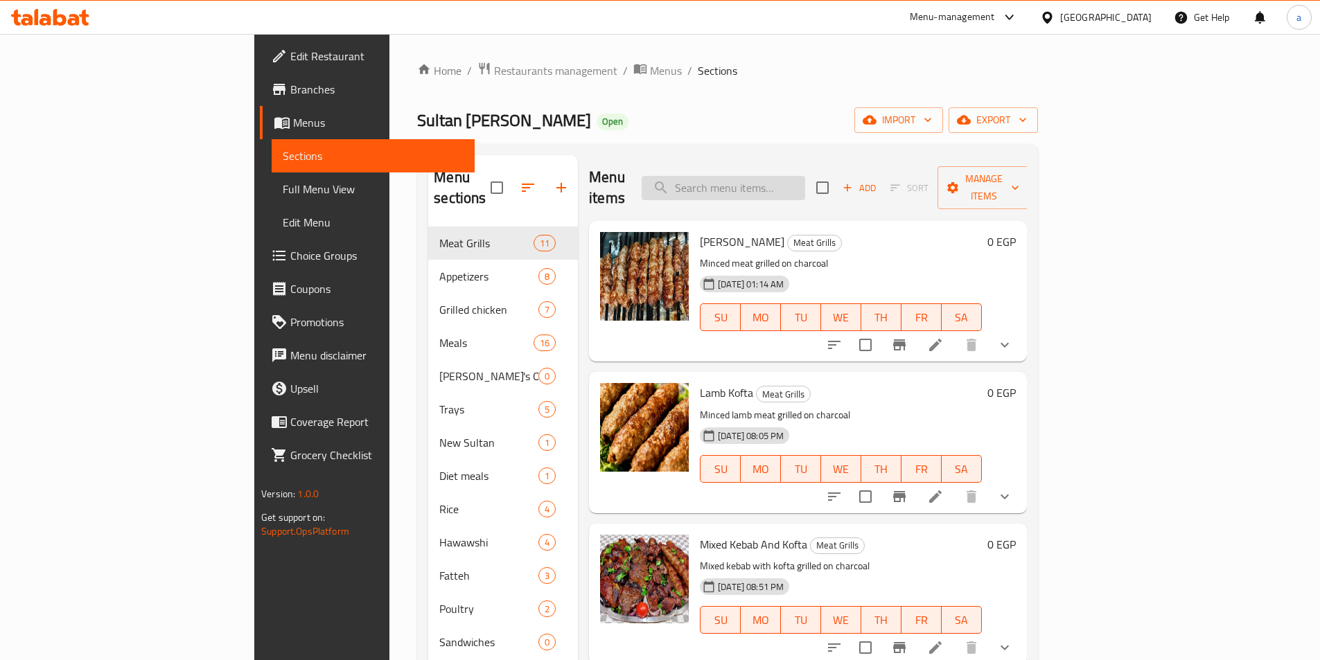
click at [803, 181] on input "search" at bounding box center [724, 188] width 164 height 24
paste input "Lamb Kebab"
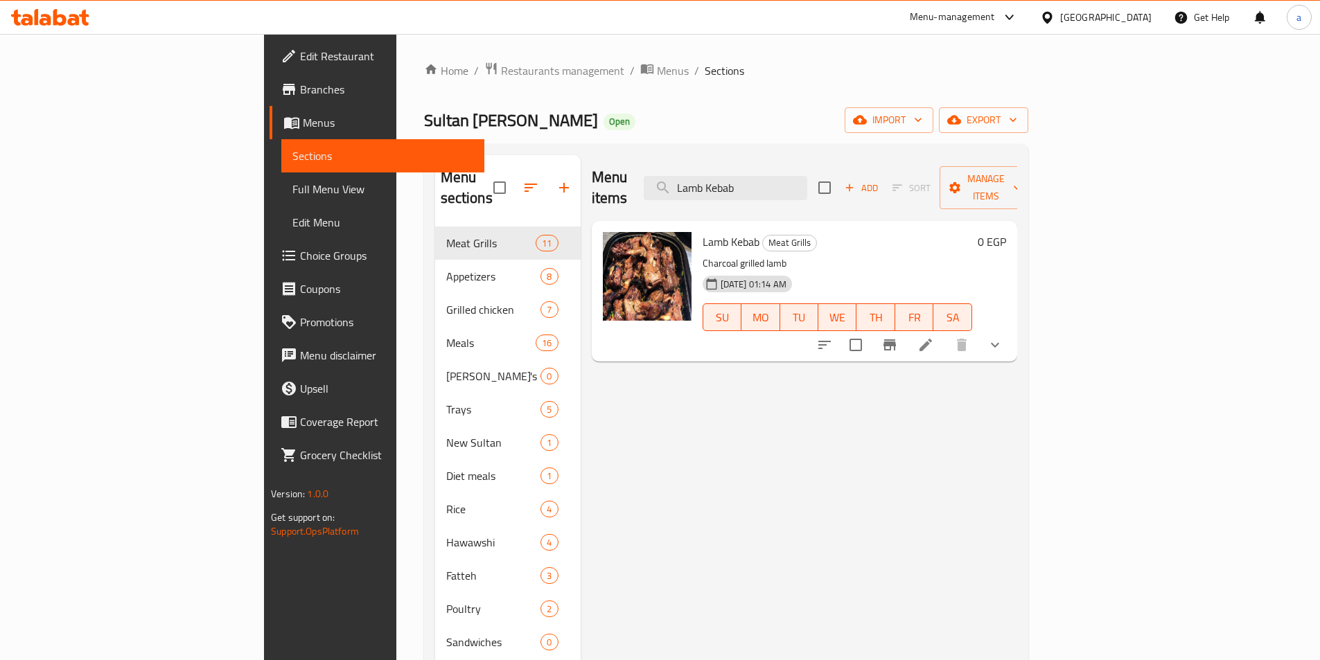
type input "Lamb Kebab"
click at [934, 337] on icon at bounding box center [926, 345] width 17 height 17
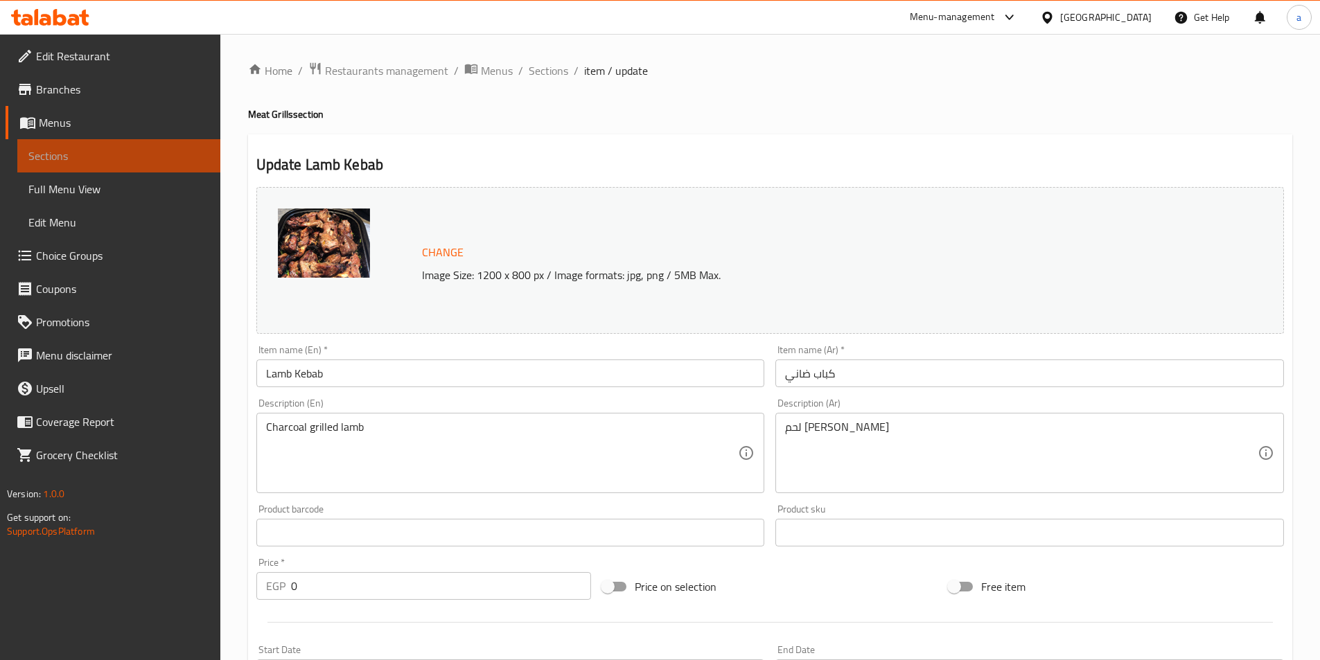
click at [84, 156] on span "Sections" at bounding box center [118, 156] width 181 height 17
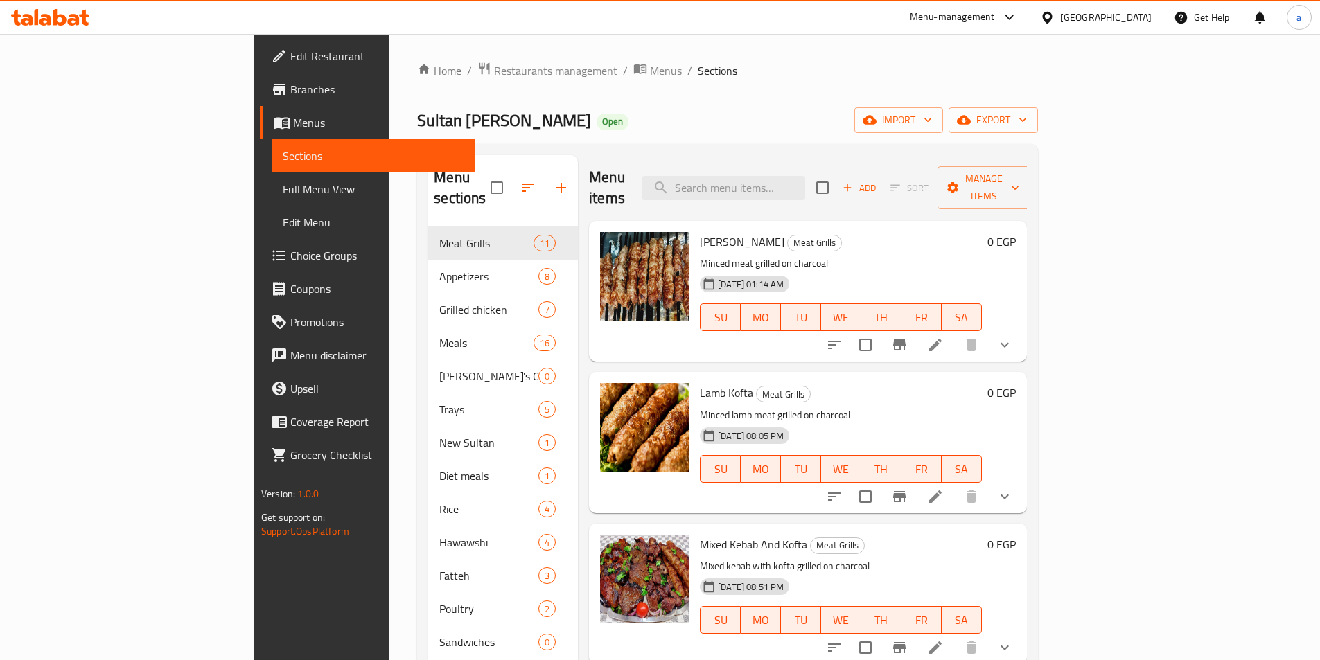
click at [828, 157] on div "Menu items Add Sort Manage items" at bounding box center [808, 188] width 438 height 66
click at [805, 176] on input "search" at bounding box center [724, 188] width 164 height 24
paste input "Grilled Chicken"
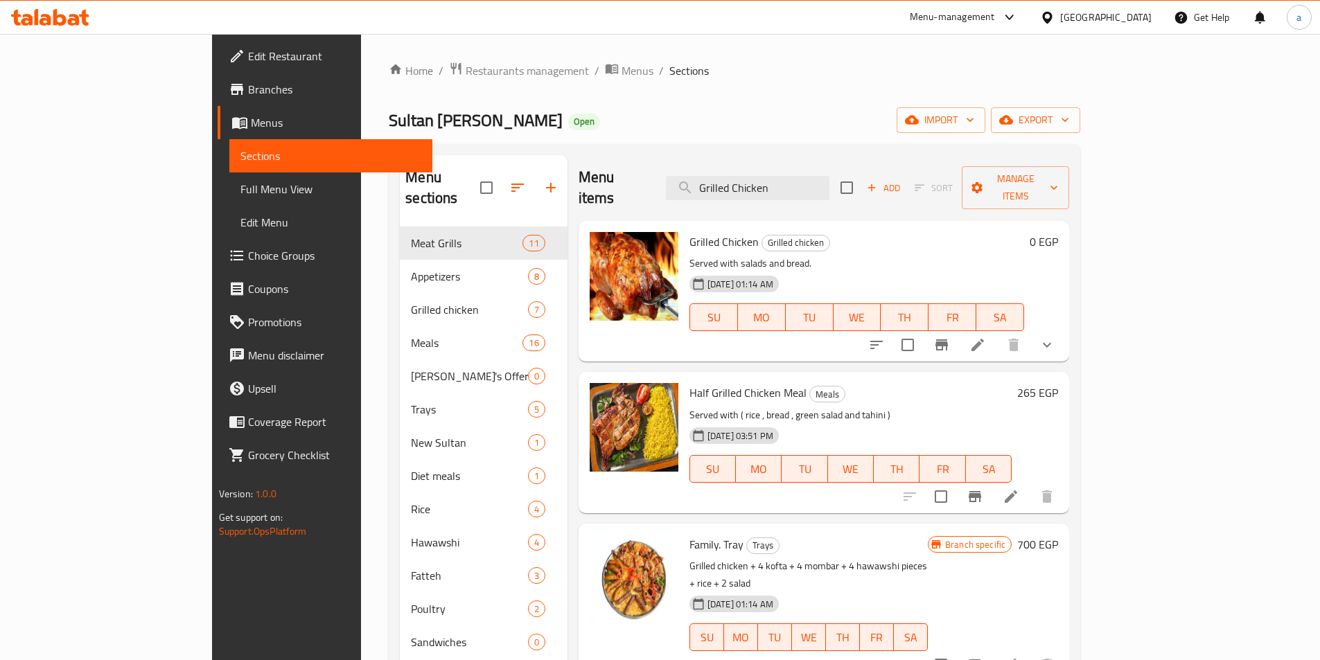
type input "Grilled Chicken"
click at [984, 339] on icon at bounding box center [978, 345] width 12 height 12
